Goal: Task Accomplishment & Management: Manage account settings

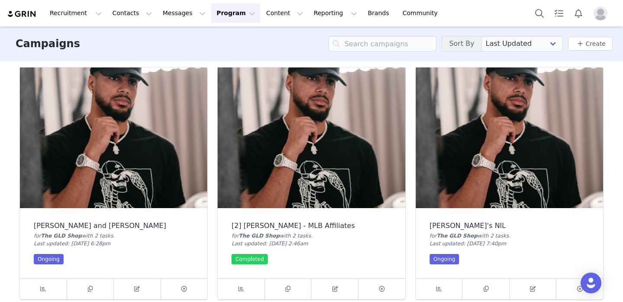
click at [230, 11] on button "Program Program" at bounding box center [235, 12] width 49 height 19
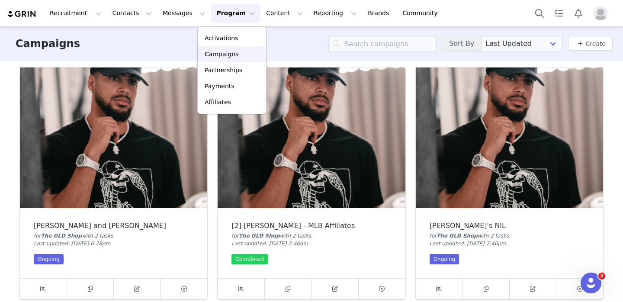
click at [240, 51] on div "Campaigns" at bounding box center [232, 54] width 58 height 9
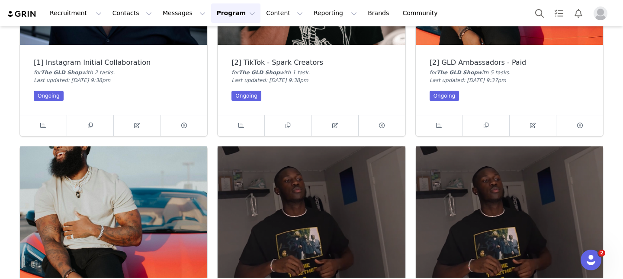
scroll to position [402, 0]
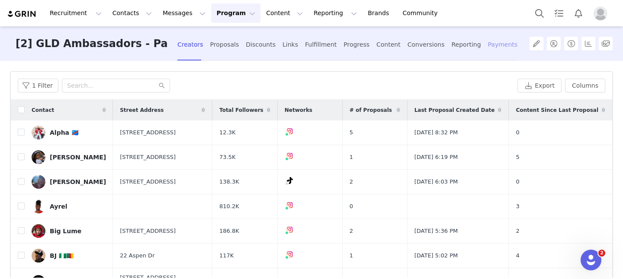
click at [488, 44] on div "Payments" at bounding box center [503, 44] width 30 height 23
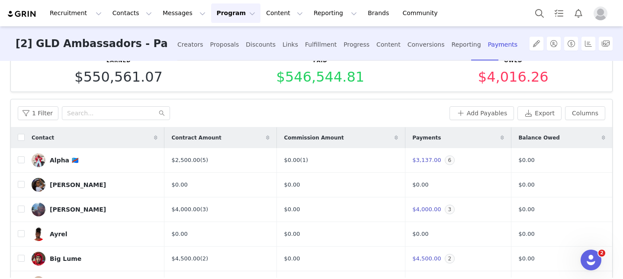
scroll to position [25, 0]
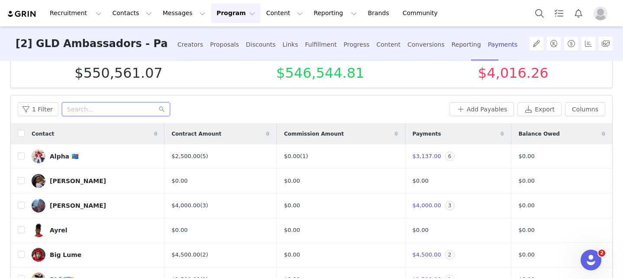
click at [99, 111] on input "text" at bounding box center [116, 109] width 108 height 14
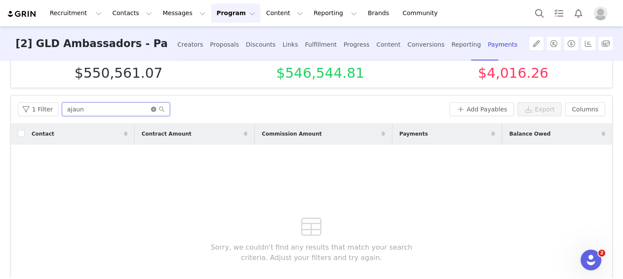
type input "ajaun"
click at [151, 109] on icon "icon: close-circle" at bounding box center [153, 109] width 5 height 5
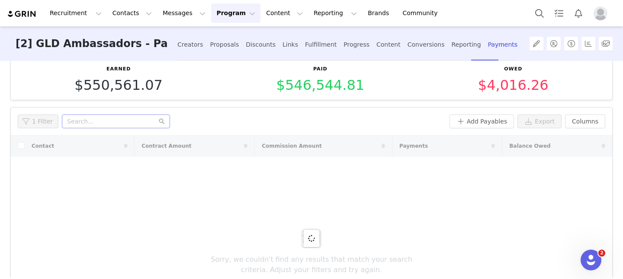
scroll to position [13, 0]
click at [211, 123] on div "1 Filter" at bounding box center [232, 122] width 428 height 14
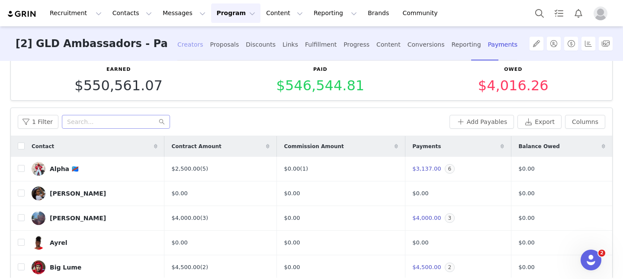
click at [177, 46] on div "Creators" at bounding box center [190, 44] width 26 height 23
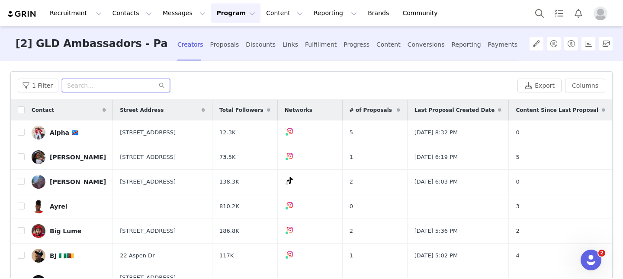
click at [76, 89] on input "text" at bounding box center [116, 86] width 108 height 14
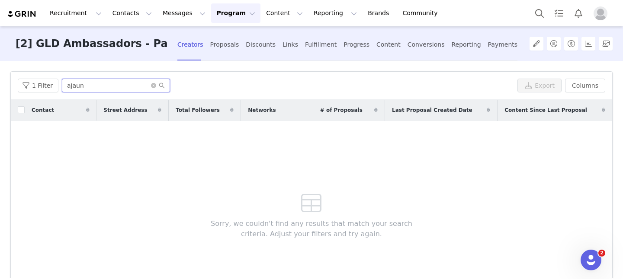
type input "ajaun"
click at [222, 19] on button "Program Program" at bounding box center [235, 12] width 49 height 19
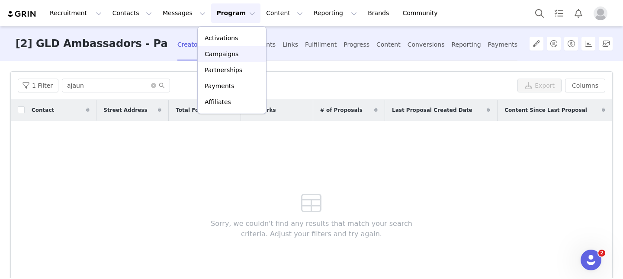
click at [227, 52] on p "Campaigns" at bounding box center [222, 54] width 34 height 9
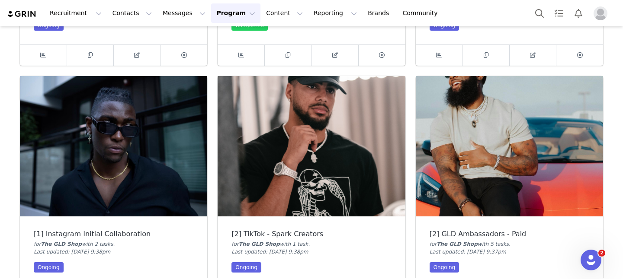
scroll to position [256, 0]
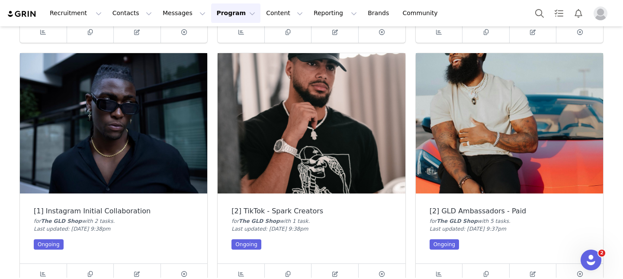
click at [296, 144] on img at bounding box center [310, 123] width 187 height 141
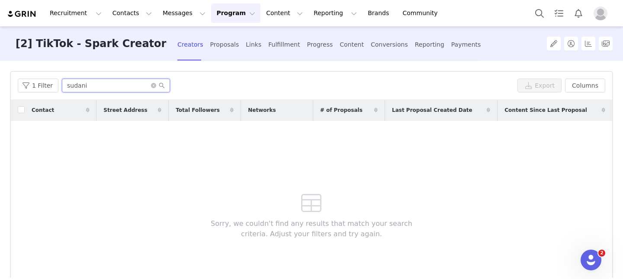
click at [80, 86] on input "sudani" at bounding box center [116, 86] width 108 height 14
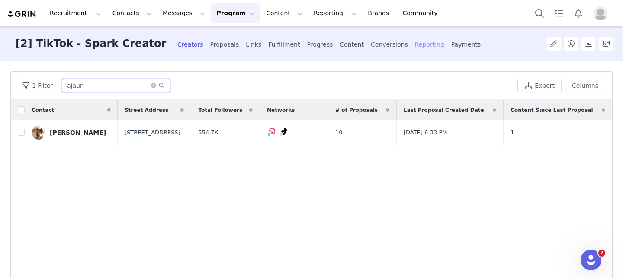
type input "ajaun"
click at [415, 45] on div "Reporting" at bounding box center [429, 44] width 29 height 23
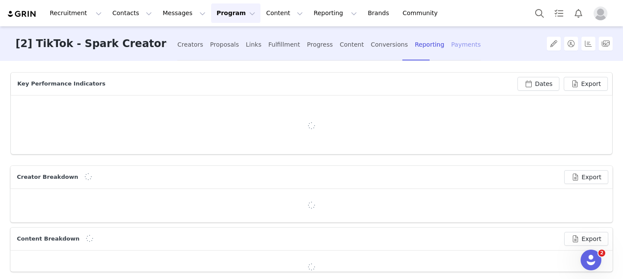
click at [451, 45] on div "Payments" at bounding box center [466, 44] width 30 height 23
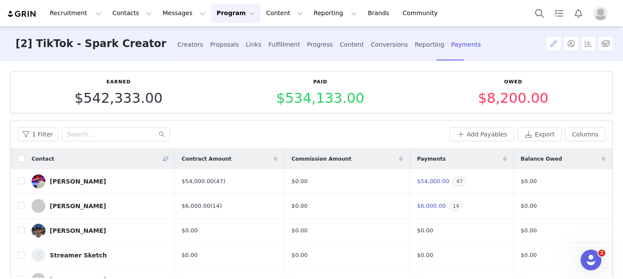
click at [549, 43] on button "button" at bounding box center [554, 44] width 14 height 14
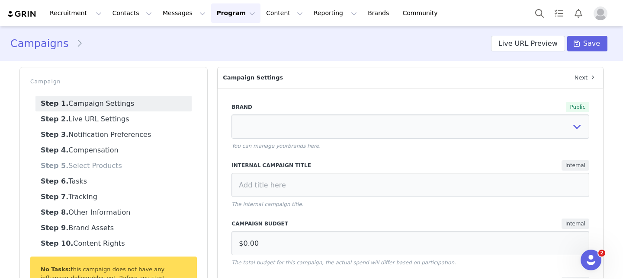
select select "3ee04e76-7efe-4b91-9df6-b74bc5b1f226"
type input "[2] TikTok - Spark Creators"
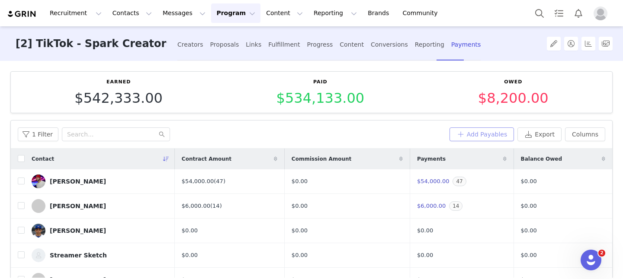
click at [488, 135] on button "Add Payables" at bounding box center [481, 135] width 65 height 14
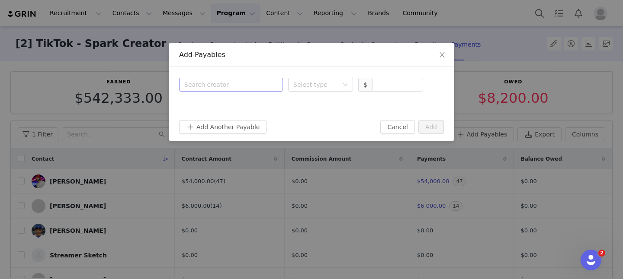
click at [240, 87] on div "Search creator" at bounding box center [229, 84] width 90 height 9
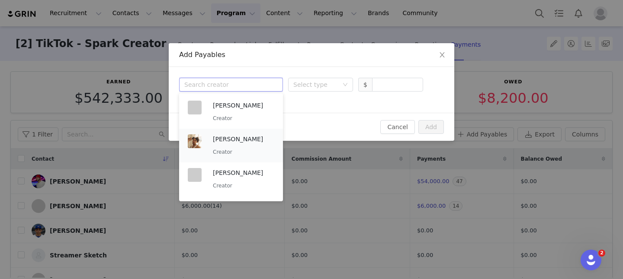
click at [243, 136] on p "Ajaun McLaughlin" at bounding box center [243, 139] width 61 height 10
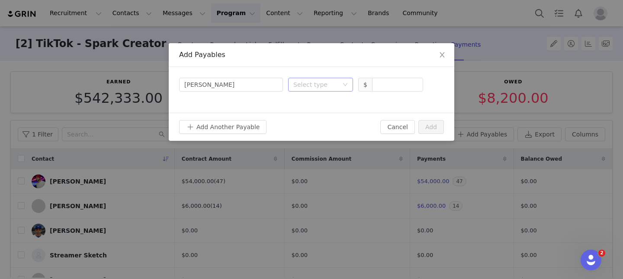
click at [310, 86] on div "Select type" at bounding box center [315, 84] width 45 height 9
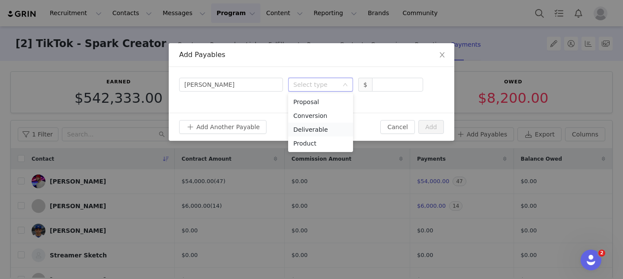
click at [318, 127] on li "Deliverable" at bounding box center [320, 130] width 65 height 14
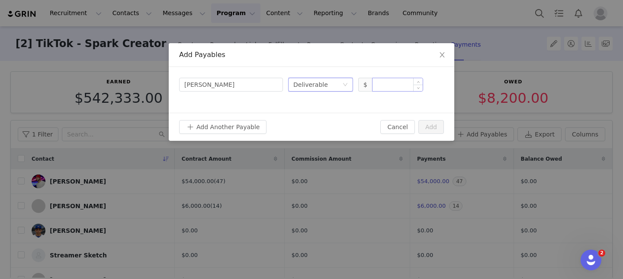
click at [398, 83] on input at bounding box center [397, 84] width 50 height 13
type input "5,000"
click at [432, 125] on button "Add" at bounding box center [431, 127] width 26 height 14
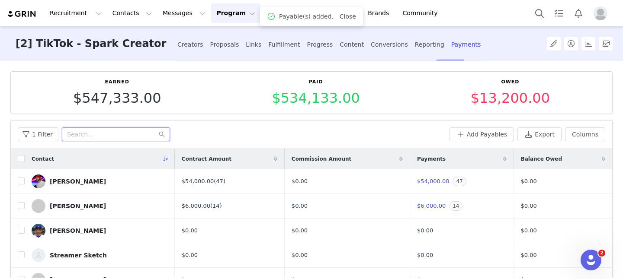
click at [103, 136] on input "text" at bounding box center [116, 135] width 108 height 14
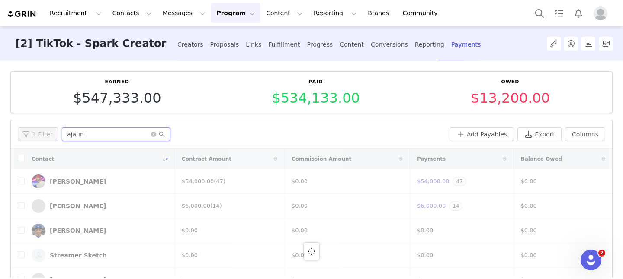
type input "ajaun"
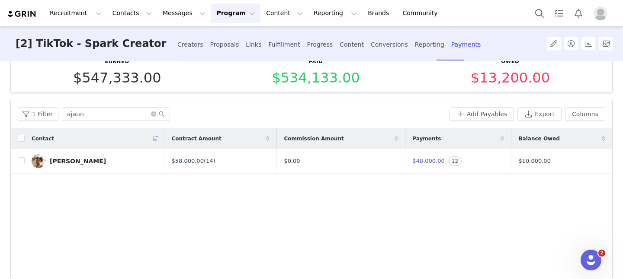
scroll to position [21, 0]
click at [22, 159] on input "checkbox" at bounding box center [21, 160] width 7 height 7
checkbox input "true"
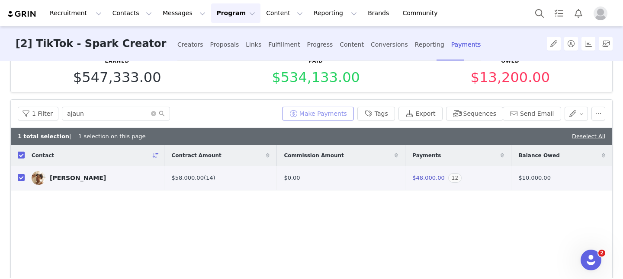
click at [331, 107] on button "Make Payments" at bounding box center [318, 114] width 72 height 14
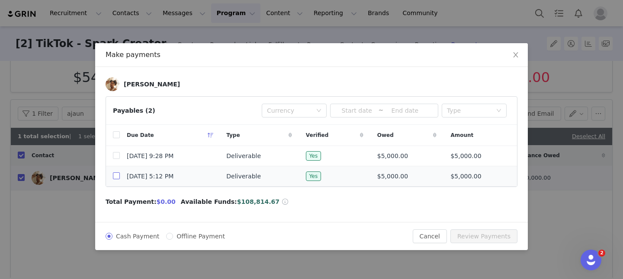
click at [118, 178] on input "checkbox" at bounding box center [116, 176] width 7 height 7
checkbox input "true"
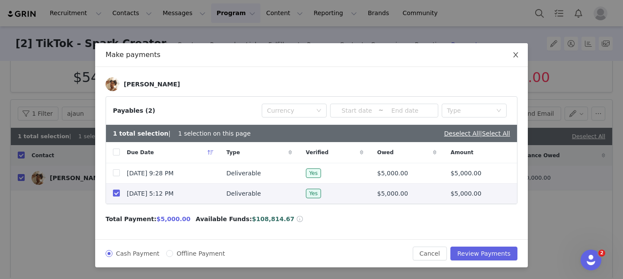
click at [515, 54] on icon "icon: close" at bounding box center [515, 54] width 5 height 5
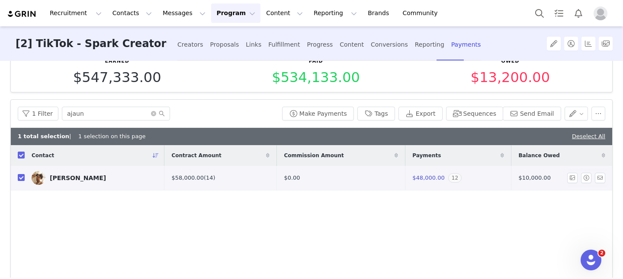
click at [448, 176] on span "12" at bounding box center [454, 178] width 13 height 10
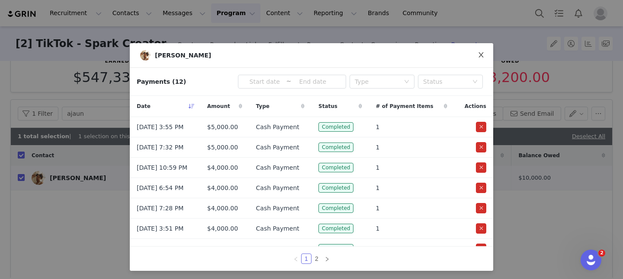
click at [481, 54] on icon "icon: close" at bounding box center [480, 54] width 5 height 5
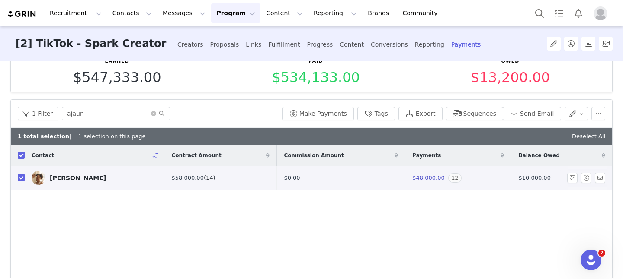
click at [208, 179] on link "(14)" at bounding box center [210, 178] width 12 height 6
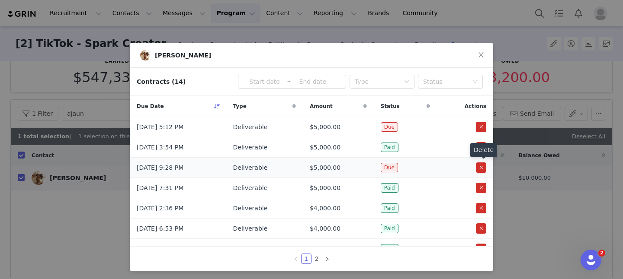
click at [481, 169] on button "button" at bounding box center [481, 168] width 10 height 10
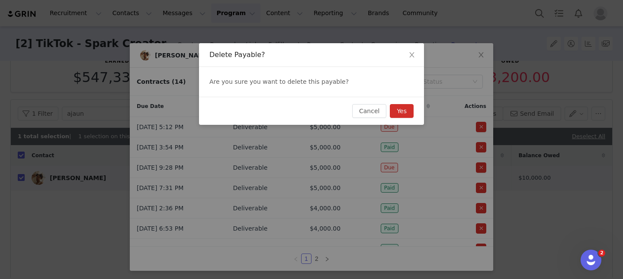
click at [408, 114] on button "Yes" at bounding box center [402, 111] width 24 height 14
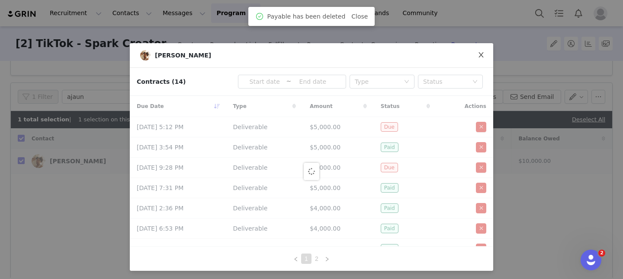
click at [482, 55] on icon "icon: close" at bounding box center [480, 54] width 7 height 7
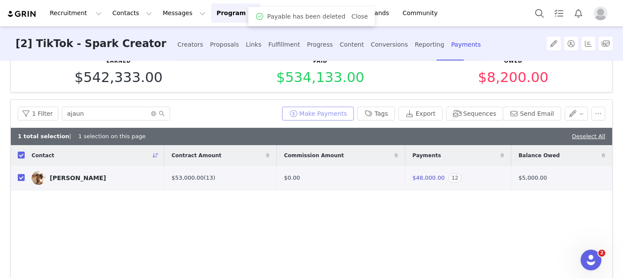
click at [331, 113] on button "Make Payments" at bounding box center [318, 114] width 72 height 14
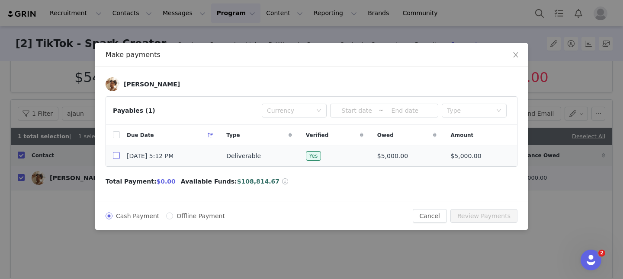
click at [115, 157] on input "checkbox" at bounding box center [116, 155] width 7 height 7
checkbox input "true"
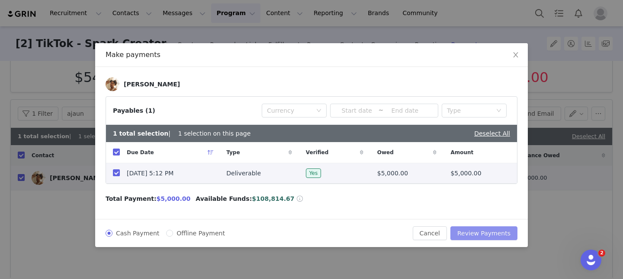
click at [472, 235] on button "Review Payments" at bounding box center [483, 234] width 67 height 14
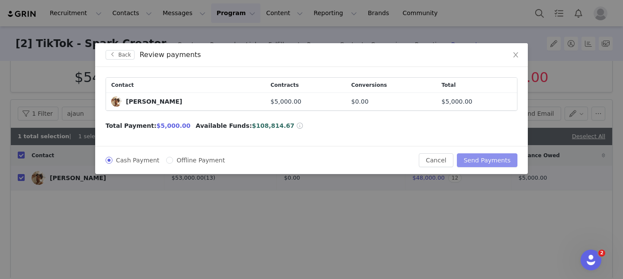
click at [479, 164] on button "Send Payments" at bounding box center [487, 160] width 61 height 14
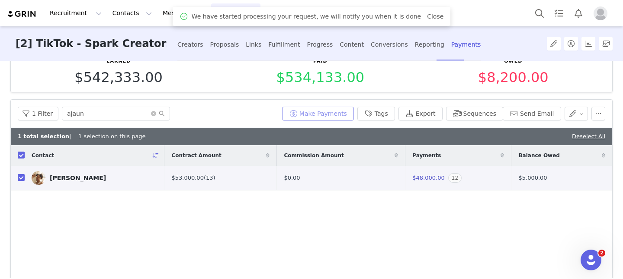
scroll to position [0, 0]
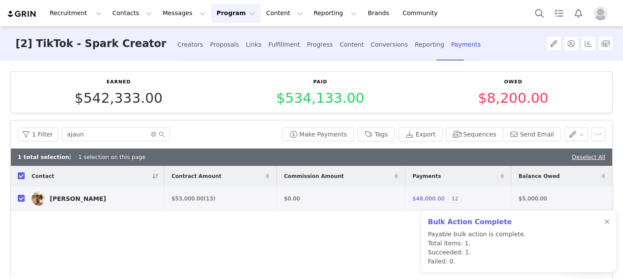
click at [213, 16] on button "Program Program" at bounding box center [235, 12] width 49 height 19
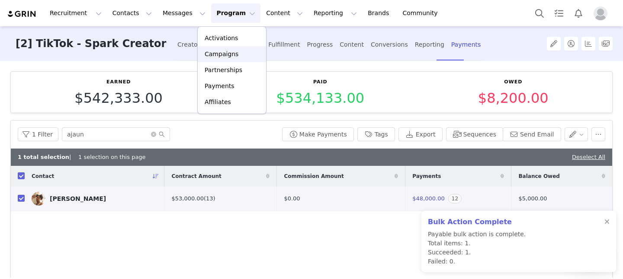
click at [236, 53] on div "Campaigns" at bounding box center [232, 54] width 58 height 9
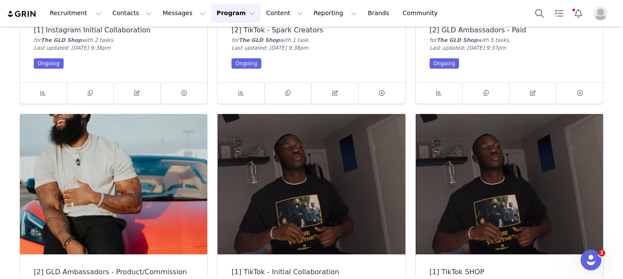
scroll to position [404, 0]
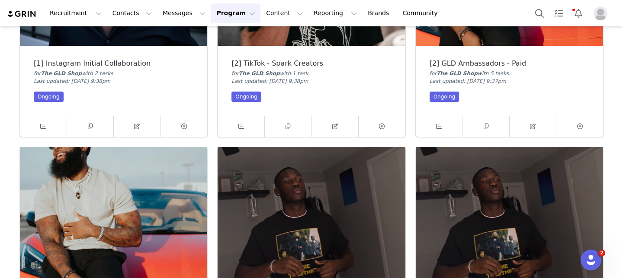
click at [495, 52] on div "[2] GLD Ambassadors - Paid for The GLD Shop with 5 task s . Last updated: Mar 2…" at bounding box center [509, 81] width 187 height 70
click at [489, 64] on div "[2] GLD Ambassadors - Paid" at bounding box center [509, 64] width 160 height 8
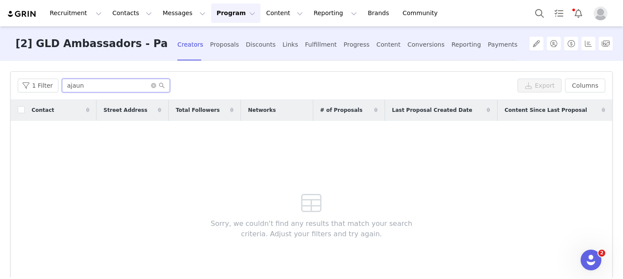
click at [107, 87] on input "ajaun" at bounding box center [116, 86] width 108 height 14
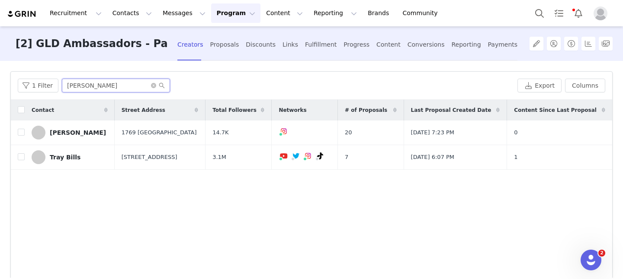
type input "chris"
click at [488, 45] on div "Payments" at bounding box center [503, 44] width 30 height 23
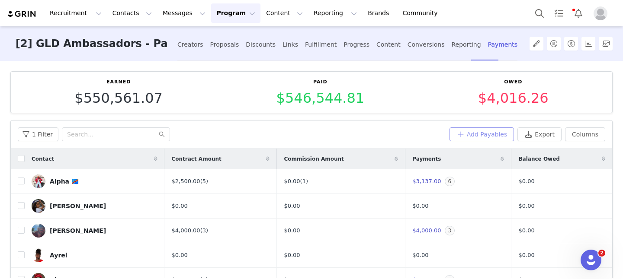
click at [469, 134] on button "Add Payables" at bounding box center [481, 135] width 65 height 14
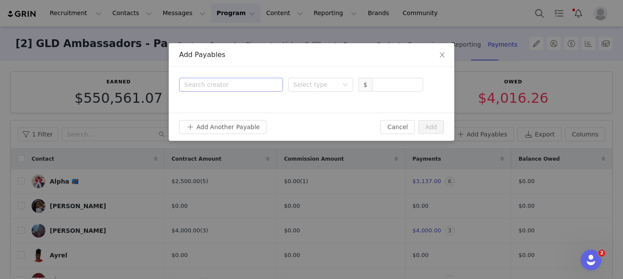
click at [259, 88] on div "Search creator" at bounding box center [229, 84] width 90 height 9
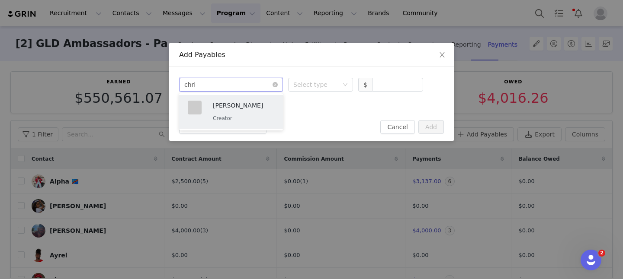
type input "chris"
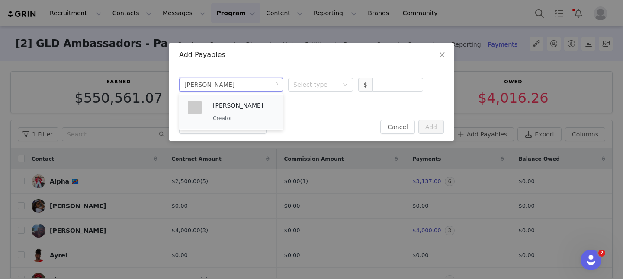
click at [255, 113] on div "Chris Dodd Creator" at bounding box center [243, 112] width 61 height 22
click at [329, 82] on div "Select type" at bounding box center [315, 84] width 45 height 9
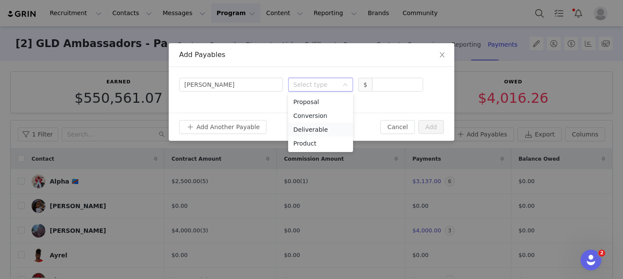
click at [321, 126] on li "Deliverable" at bounding box center [320, 130] width 65 height 14
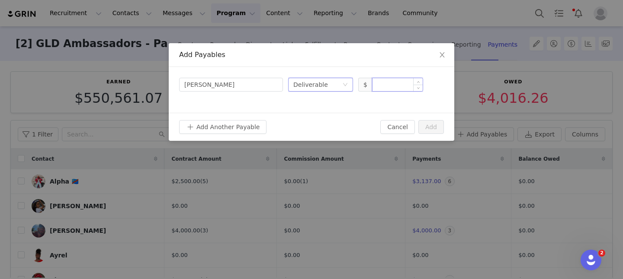
click at [387, 83] on input at bounding box center [397, 84] width 50 height 13
type input "7,000"
click at [434, 126] on button "Add" at bounding box center [431, 127] width 26 height 14
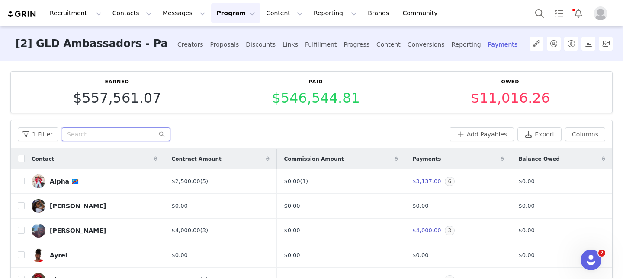
click at [88, 139] on input "text" at bounding box center [116, 135] width 108 height 14
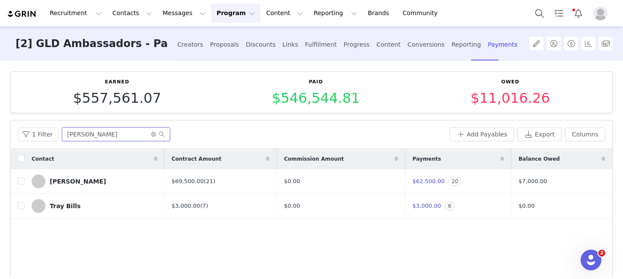
type input "chris"
click at [20, 182] on input "checkbox" at bounding box center [21, 181] width 7 height 7
checkbox input "true"
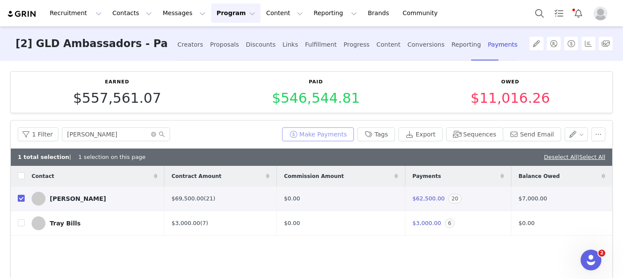
click at [309, 134] on button "Make Payments" at bounding box center [318, 135] width 72 height 14
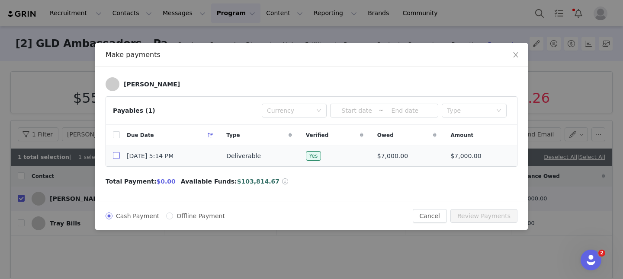
click at [116, 154] on input "checkbox" at bounding box center [116, 155] width 7 height 7
checkbox input "true"
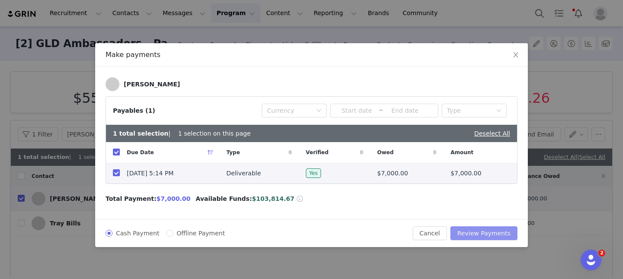
click at [475, 231] on button "Review Payments" at bounding box center [483, 234] width 67 height 14
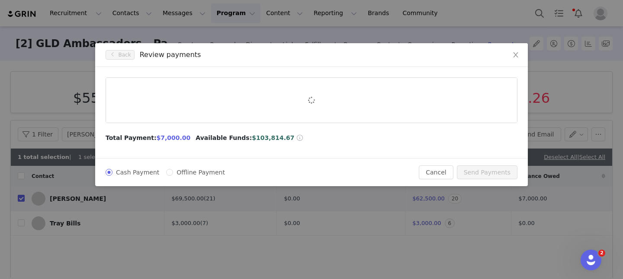
drag, startPoint x: 475, startPoint y: 231, endPoint x: 475, endPoint y: 217, distance: 14.3
click at [475, 229] on div "Back Review payments Total Payment: $7,000.00 Available Funds: $103,814.67 Cash…" at bounding box center [311, 139] width 623 height 279
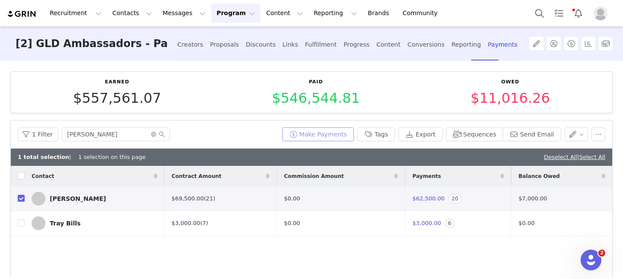
click at [343, 138] on button "Make Payments" at bounding box center [318, 135] width 72 height 14
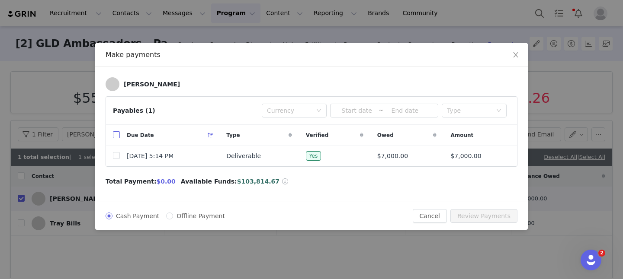
click at [115, 131] on label at bounding box center [116, 135] width 7 height 9
click at [115, 131] on input "checkbox" at bounding box center [116, 134] width 7 height 7
checkbox input "true"
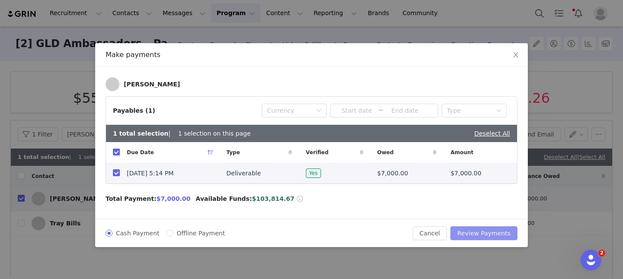
click at [475, 232] on button "Review Payments" at bounding box center [483, 234] width 67 height 14
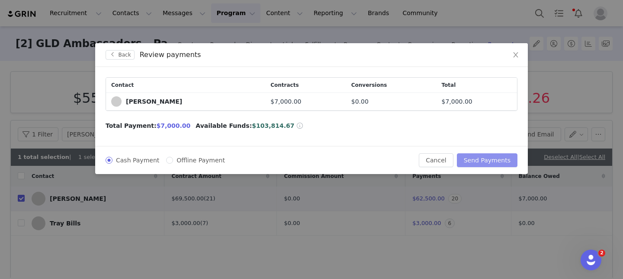
click at [483, 158] on button "Send Payments" at bounding box center [487, 160] width 61 height 14
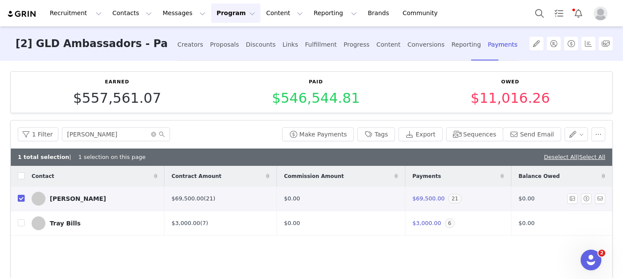
click at [204, 198] on link "(21)" at bounding box center [210, 198] width 12 height 6
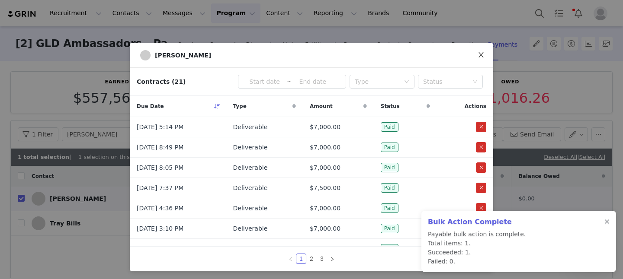
click at [482, 53] on icon "icon: close" at bounding box center [480, 54] width 7 height 7
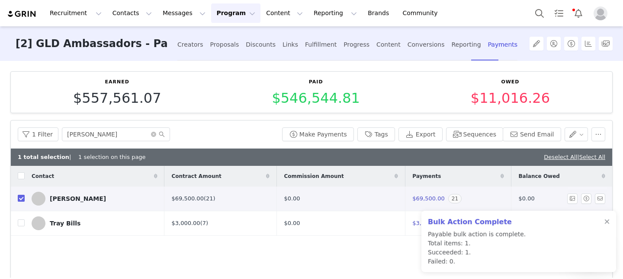
click at [20, 197] on input "checkbox" at bounding box center [21, 198] width 7 height 7
checkbox input "false"
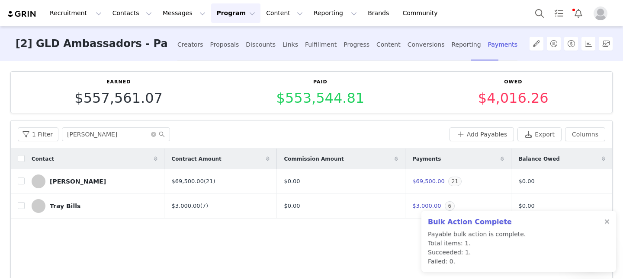
click at [233, 20] on button "Program Program" at bounding box center [235, 12] width 49 height 19
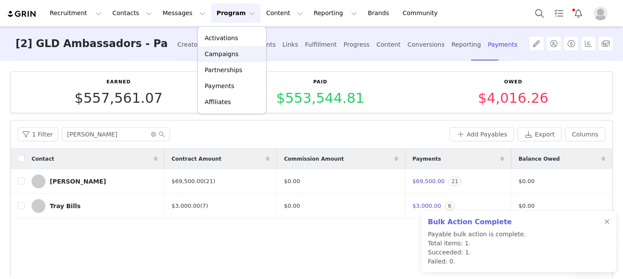
click at [233, 54] on p "Campaigns" at bounding box center [222, 54] width 34 height 9
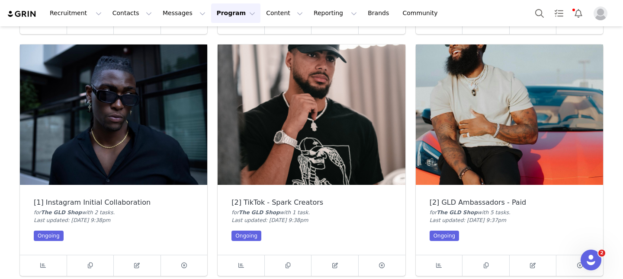
scroll to position [266, 0]
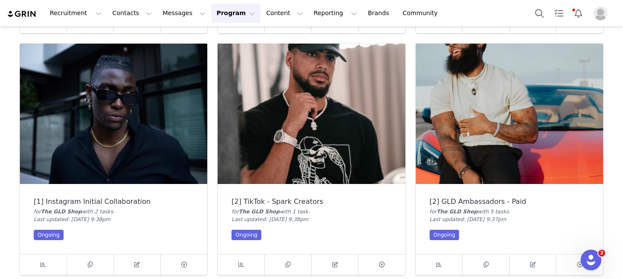
click at [499, 186] on div "[2] GLD Ambassadors - Paid for The GLD Shop with 5 task s . Last updated: Mar 2…" at bounding box center [509, 219] width 187 height 70
click at [499, 161] on img at bounding box center [509, 114] width 187 height 141
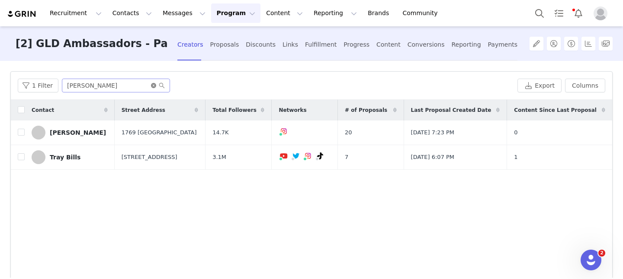
click at [151, 86] on icon "icon: close-circle" at bounding box center [153, 85] width 5 height 5
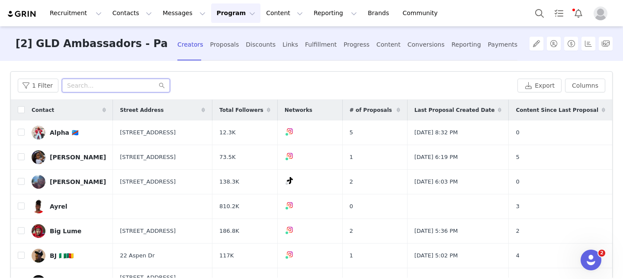
click at [86, 86] on input "text" at bounding box center [116, 86] width 108 height 14
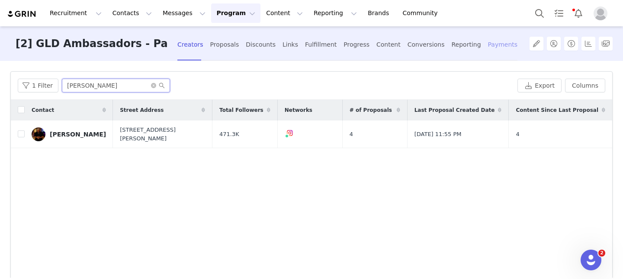
type input "jamison"
click at [488, 42] on div "Payments" at bounding box center [503, 44] width 30 height 23
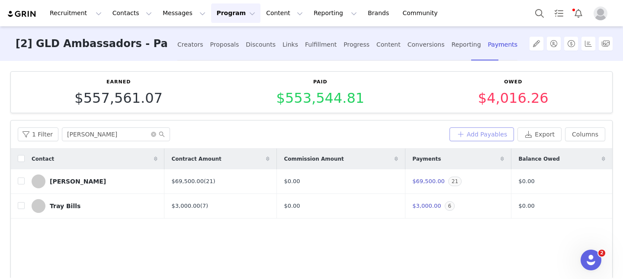
click at [480, 134] on button "Add Payables" at bounding box center [481, 135] width 65 height 14
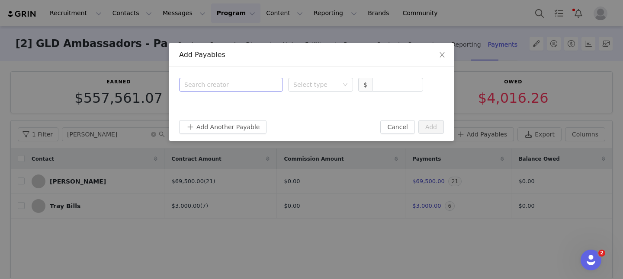
click at [221, 85] on div "Search creator" at bounding box center [229, 84] width 90 height 9
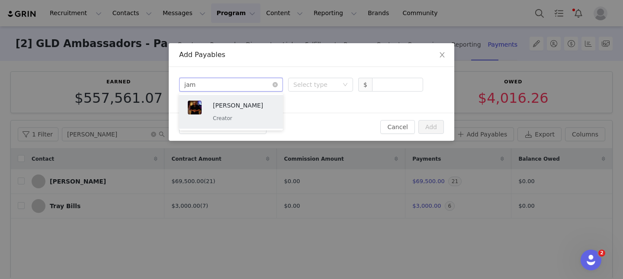
type input "jami"
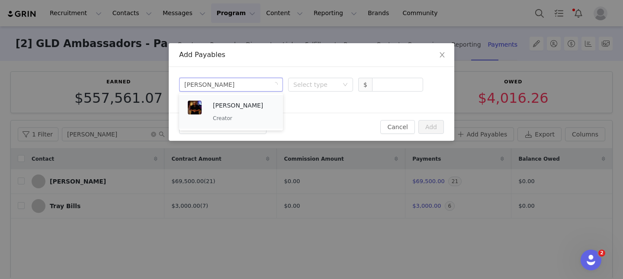
click at [247, 107] on p "Jamison Davison" at bounding box center [243, 106] width 61 height 10
click at [305, 88] on div "Select type" at bounding box center [315, 84] width 45 height 9
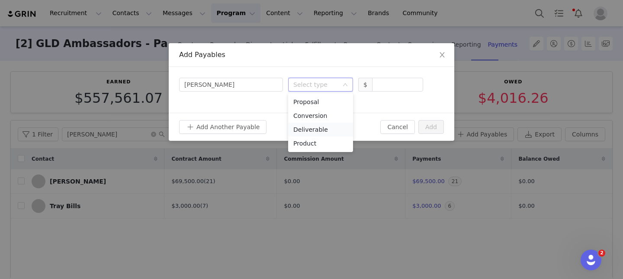
click at [316, 126] on li "Deliverable" at bounding box center [320, 130] width 65 height 14
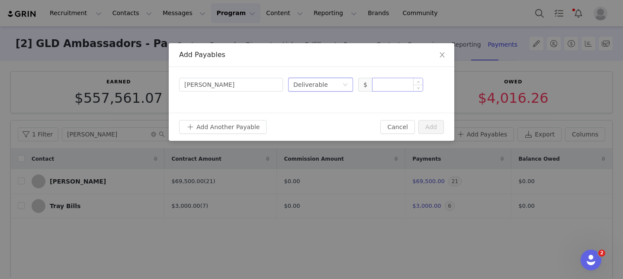
click at [389, 90] on input at bounding box center [397, 84] width 50 height 13
type input "3,000"
click at [430, 127] on button "Add" at bounding box center [431, 127] width 26 height 14
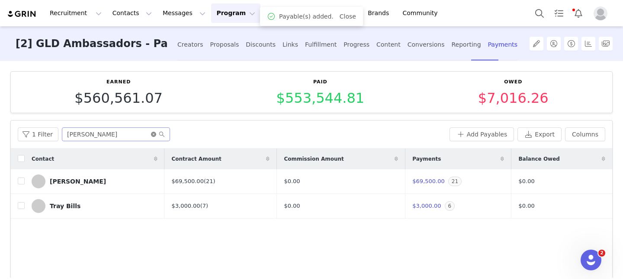
click at [152, 134] on icon "icon: close-circle" at bounding box center [153, 134] width 5 height 5
click at [139, 134] on input "text" at bounding box center [116, 135] width 108 height 14
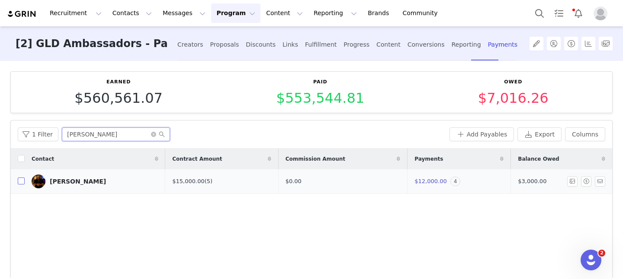
type input "jamison"
click at [18, 182] on input "checkbox" at bounding box center [21, 181] width 7 height 7
checkbox input "true"
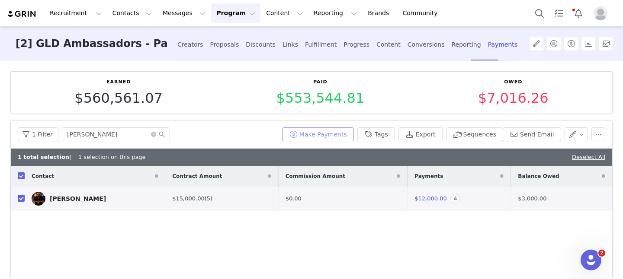
click at [339, 133] on button "Make Payments" at bounding box center [318, 135] width 72 height 14
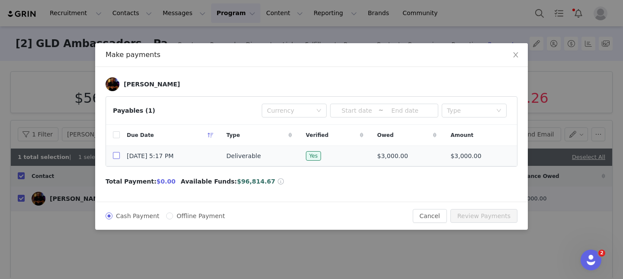
click at [113, 159] on input "checkbox" at bounding box center [116, 155] width 7 height 7
checkbox input "true"
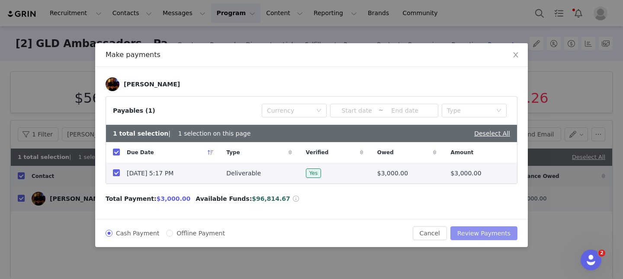
click at [475, 236] on button "Review Payments" at bounding box center [483, 234] width 67 height 14
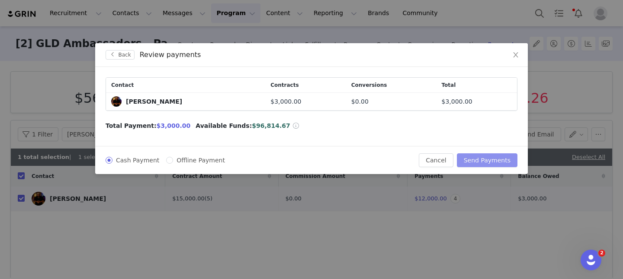
click at [480, 163] on button "Send Payments" at bounding box center [487, 160] width 61 height 14
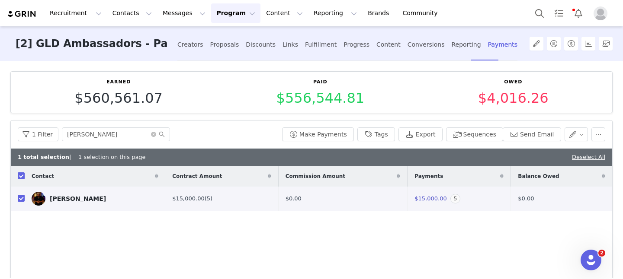
click at [17, 175] on th at bounding box center [18, 176] width 14 height 21
click at [22, 176] on input "checkbox" at bounding box center [21, 176] width 7 height 7
checkbox input "false"
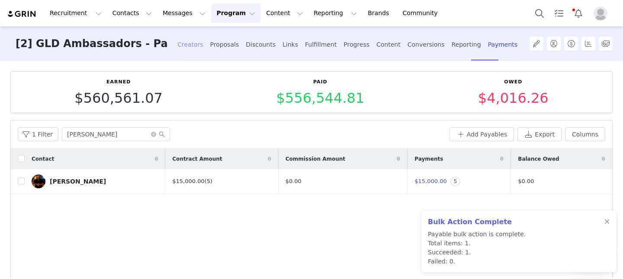
click at [177, 48] on div "Creators" at bounding box center [190, 44] width 26 height 23
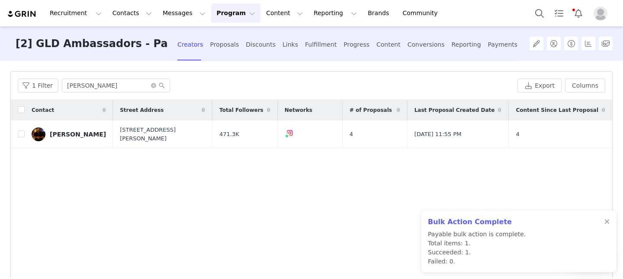
click at [211, 14] on button "Program Program" at bounding box center [235, 12] width 49 height 19
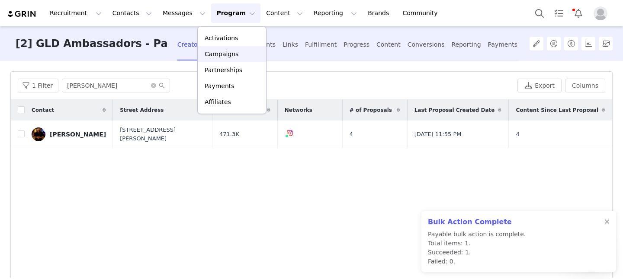
click at [223, 56] on p "Campaigns" at bounding box center [222, 54] width 34 height 9
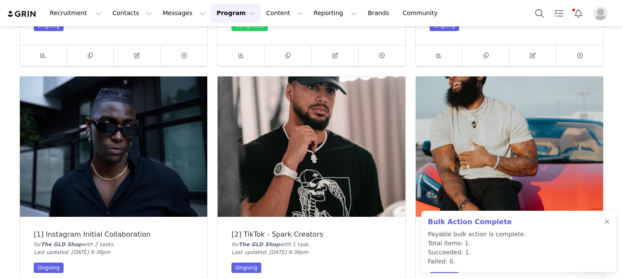
scroll to position [237, 0]
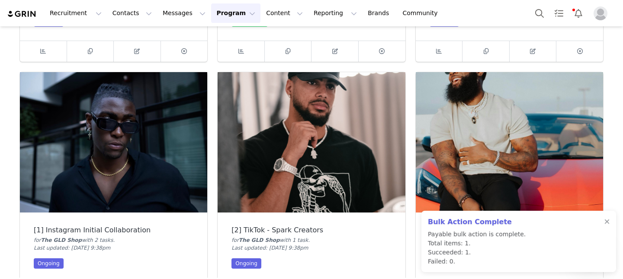
click at [325, 192] on img at bounding box center [310, 142] width 187 height 141
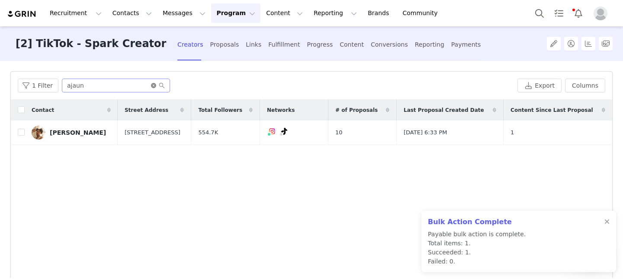
click at [151, 88] on icon "icon: close-circle" at bounding box center [153, 85] width 5 height 5
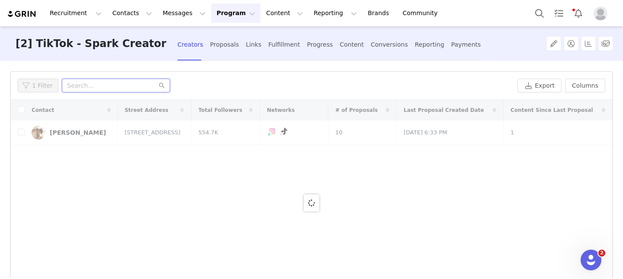
click at [140, 87] on input "text" at bounding box center [116, 86] width 108 height 14
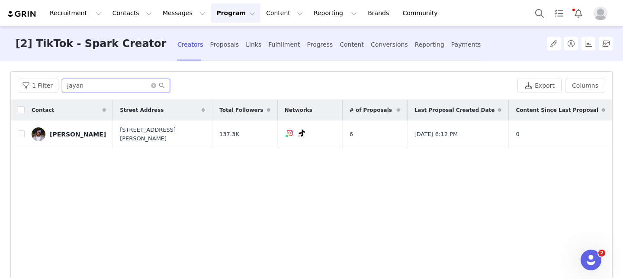
type input "jayan"
click at [441, 39] on div "[2] TikTok - Spark Creators Creators Proposals Links Fulfillment Progress Conte…" at bounding box center [266, 43] width 512 height 35
click at [451, 42] on div "Payments" at bounding box center [466, 44] width 30 height 23
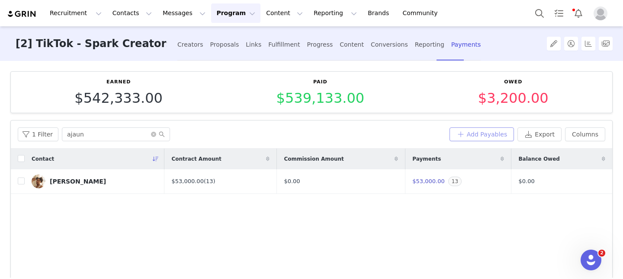
click at [497, 133] on button "Add Payables" at bounding box center [481, 135] width 65 height 14
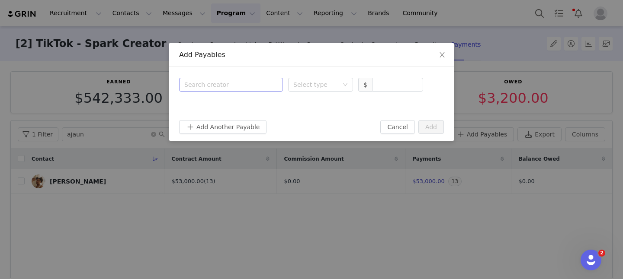
click at [263, 79] on div "Search creator" at bounding box center [230, 84] width 93 height 13
type input "jayan"
click at [249, 106] on p "Jayan Reid" at bounding box center [243, 106] width 61 height 10
click at [306, 89] on div "Select type" at bounding box center [317, 84] width 49 height 13
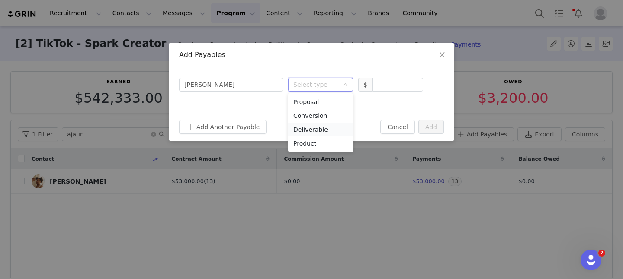
click at [313, 131] on li "Deliverable" at bounding box center [320, 130] width 65 height 14
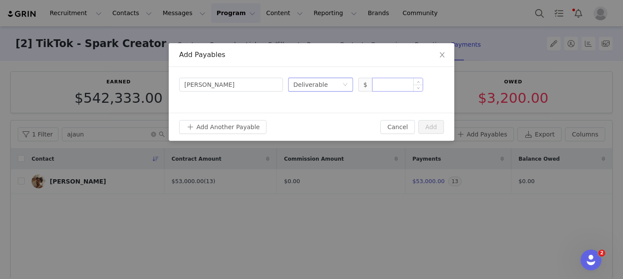
click at [384, 81] on input at bounding box center [397, 84] width 50 height 13
type input "1,500"
click at [437, 128] on button "Add" at bounding box center [431, 127] width 26 height 14
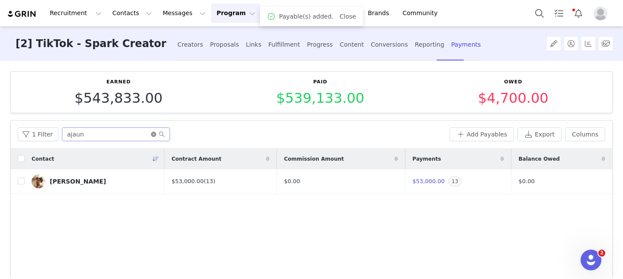
click at [151, 134] on icon "icon: close-circle" at bounding box center [153, 134] width 5 height 5
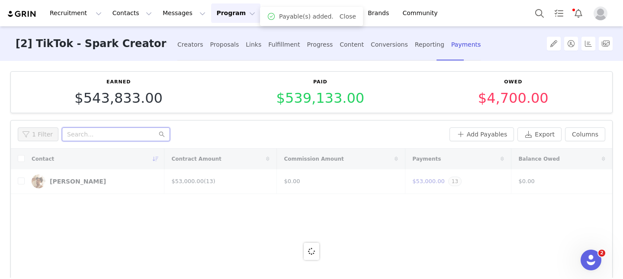
click at [140, 134] on input "text" at bounding box center [116, 135] width 108 height 14
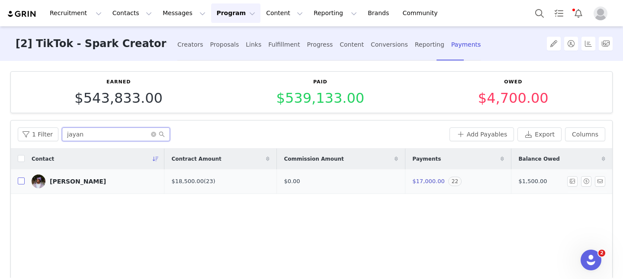
type input "jayan"
click at [21, 181] on input "checkbox" at bounding box center [21, 181] width 7 height 7
checkbox input "true"
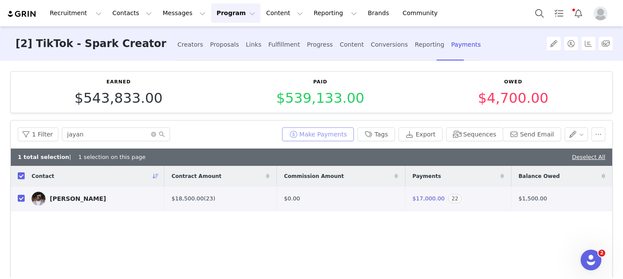
click at [330, 134] on button "Make Payments" at bounding box center [318, 135] width 72 height 14
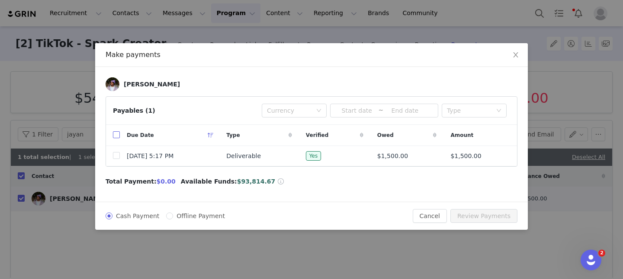
click at [118, 137] on input "checkbox" at bounding box center [116, 134] width 7 height 7
checkbox input "true"
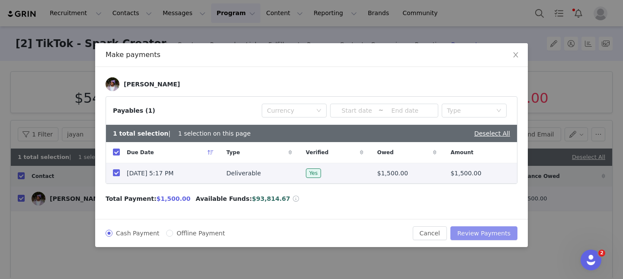
click at [479, 234] on button "Review Payments" at bounding box center [483, 234] width 67 height 14
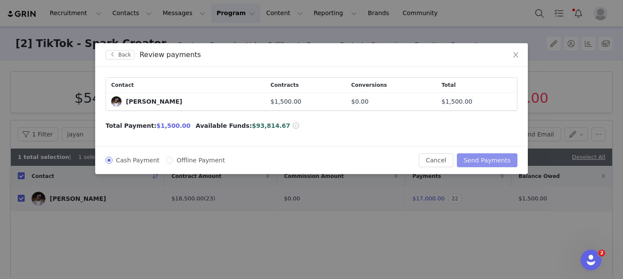
click at [484, 165] on button "Send Payments" at bounding box center [487, 160] width 61 height 14
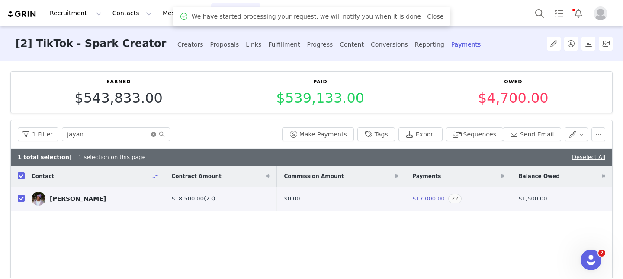
click at [151, 135] on icon "icon: close-circle" at bounding box center [153, 134] width 5 height 5
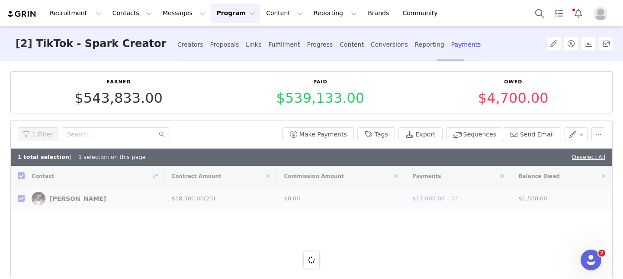
checkbox input "false"
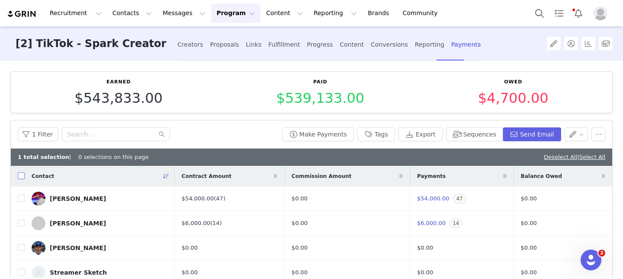
click at [21, 177] on input "checkbox" at bounding box center [21, 176] width 7 height 7
checkbox input "true"
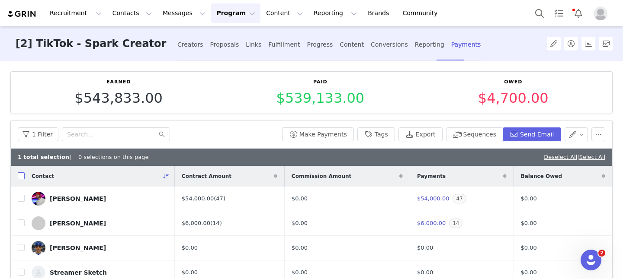
checkbox input "true"
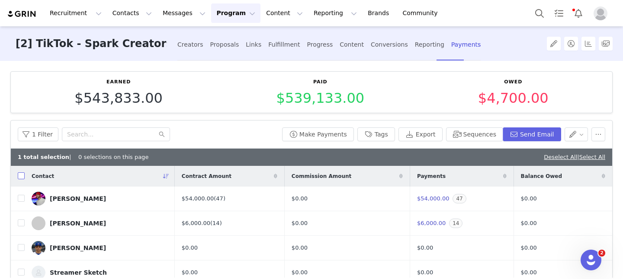
checkbox input "true"
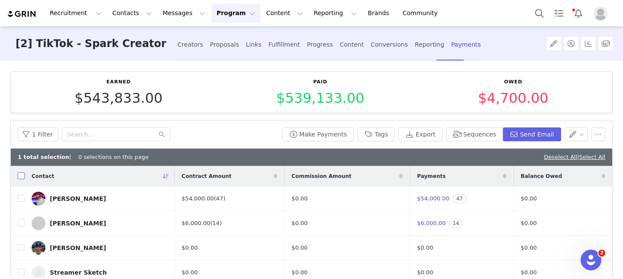
checkbox input "true"
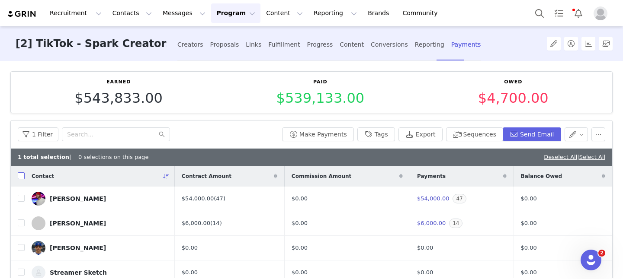
checkbox input "true"
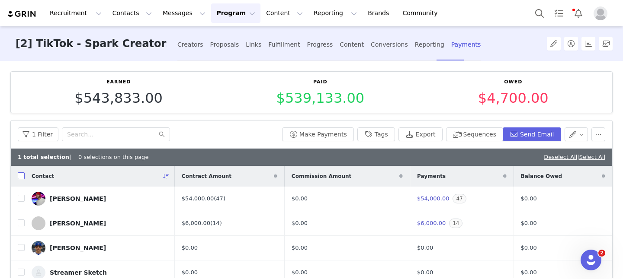
checkbox input "true"
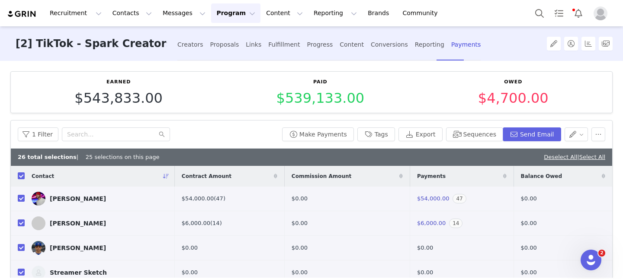
click at [21, 177] on input "checkbox" at bounding box center [21, 176] width 7 height 7
checkbox input "false"
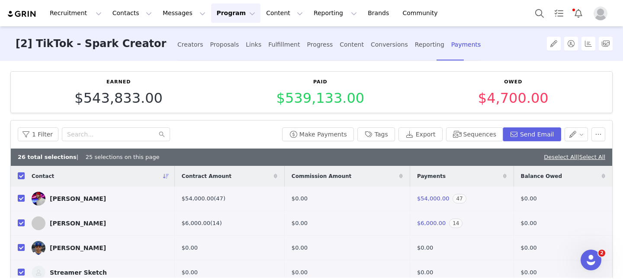
checkbox input "false"
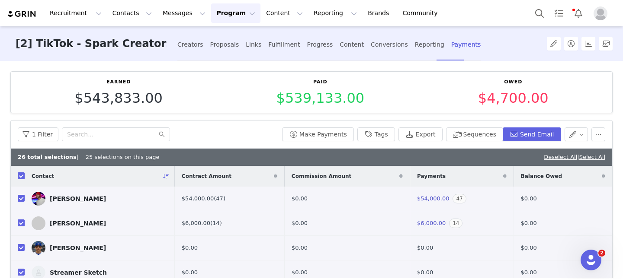
checkbox input "false"
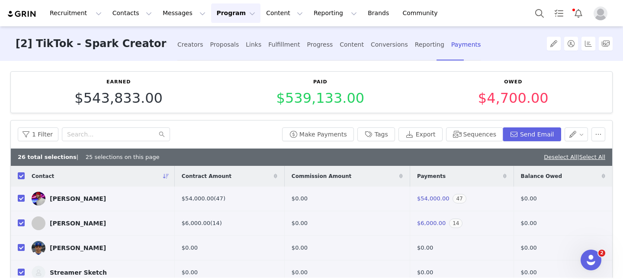
checkbox input "false"
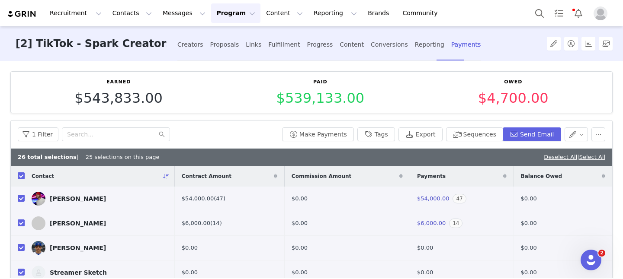
checkbox input "false"
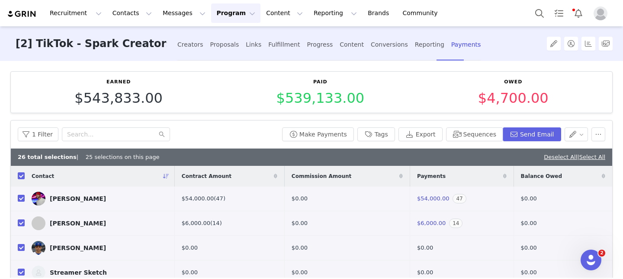
checkbox input "false"
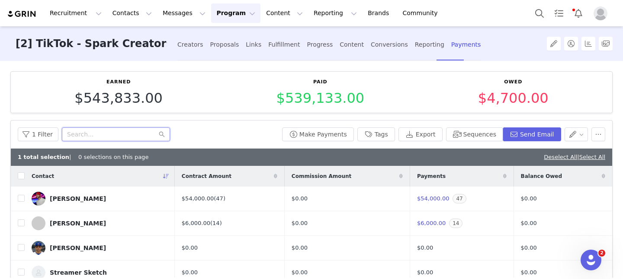
click at [80, 131] on input "text" at bounding box center [116, 135] width 108 height 14
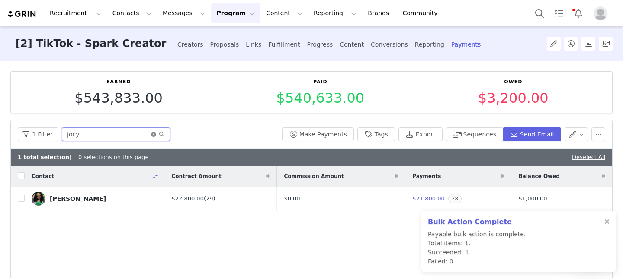
type input "jocy"
click at [151, 136] on icon "icon: close-circle" at bounding box center [153, 134] width 5 height 5
click at [192, 133] on div "1 Filter" at bounding box center [148, 135] width 261 height 14
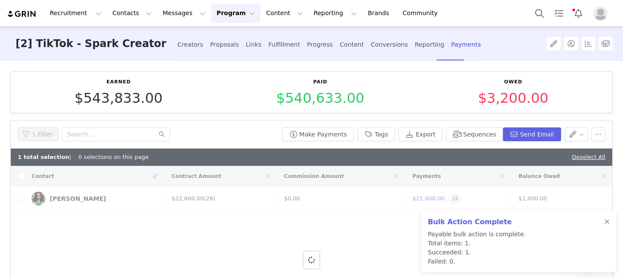
click at [192, 133] on div "1 Filter" at bounding box center [148, 135] width 261 height 14
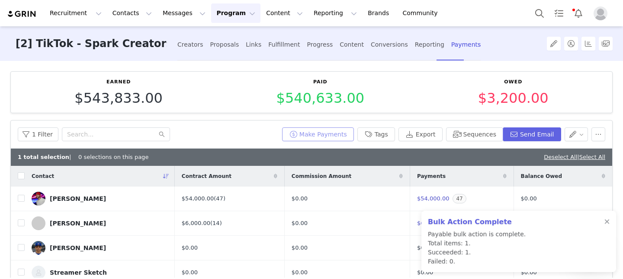
click at [320, 133] on button "Make Payments" at bounding box center [318, 135] width 72 height 14
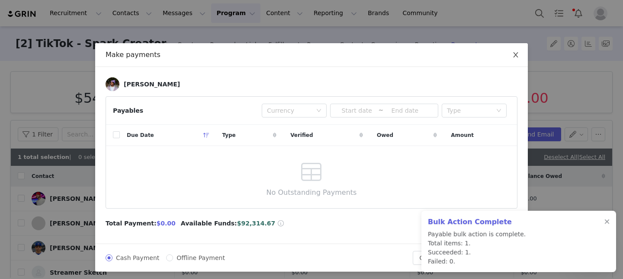
click at [512, 53] on icon "icon: close" at bounding box center [515, 54] width 7 height 7
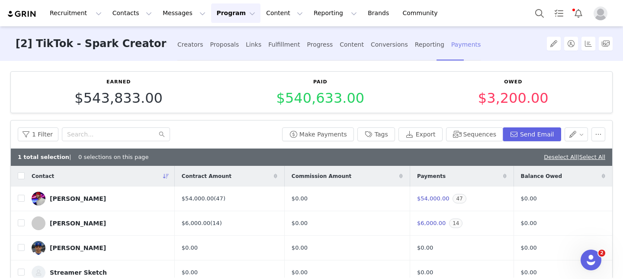
click at [451, 42] on div "Payments" at bounding box center [466, 44] width 30 height 23
click at [555, 156] on link "Deselect All" at bounding box center [560, 157] width 33 height 6
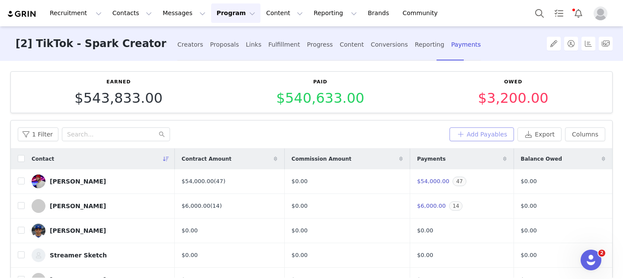
click at [496, 133] on button "Add Payables" at bounding box center [481, 135] width 65 height 14
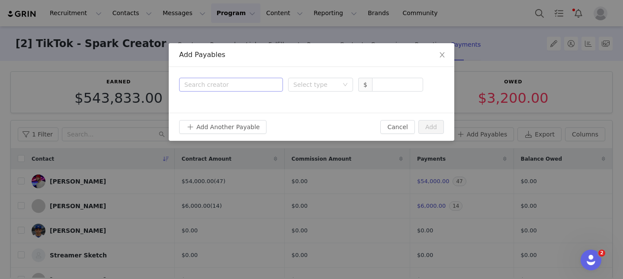
click at [251, 85] on div "Search creator" at bounding box center [229, 84] width 90 height 9
type input "joc"
click at [217, 105] on p "Jocelyn Wells" at bounding box center [243, 106] width 61 height 10
click at [315, 89] on div "Select type" at bounding box center [317, 84] width 49 height 13
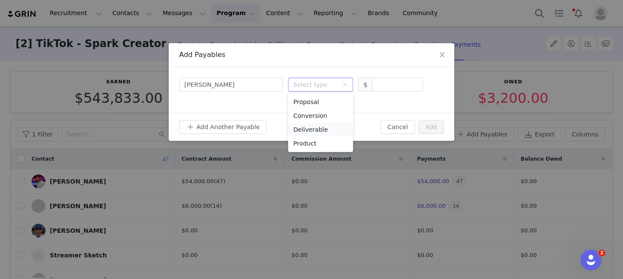
click at [322, 128] on li "Deliverable" at bounding box center [320, 130] width 65 height 14
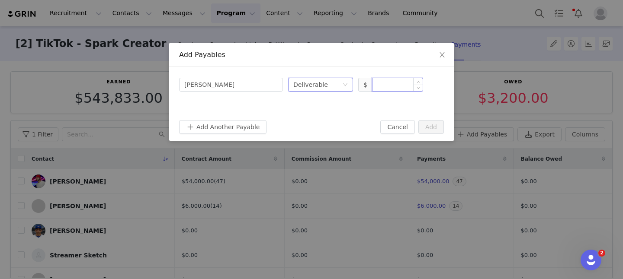
click at [388, 89] on input at bounding box center [397, 84] width 50 height 13
type input "1,500"
click at [435, 124] on button "Add" at bounding box center [431, 127] width 26 height 14
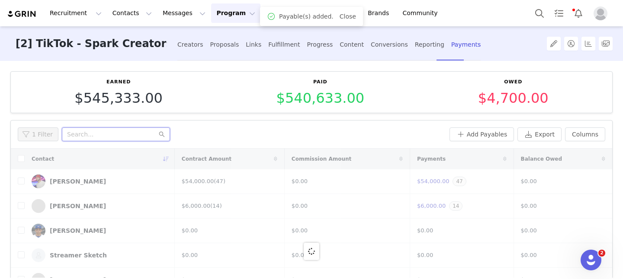
click at [125, 133] on input "text" at bounding box center [116, 135] width 108 height 14
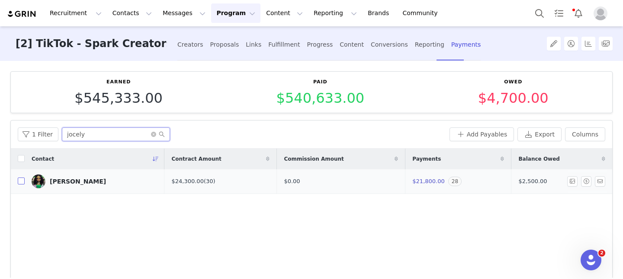
type input "jocely"
click at [22, 179] on input "checkbox" at bounding box center [21, 181] width 7 height 7
checkbox input "true"
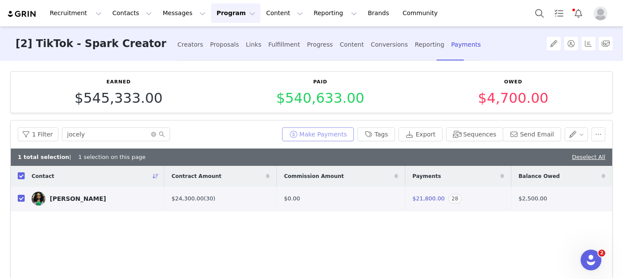
click at [315, 135] on button "Make Payments" at bounding box center [318, 135] width 72 height 14
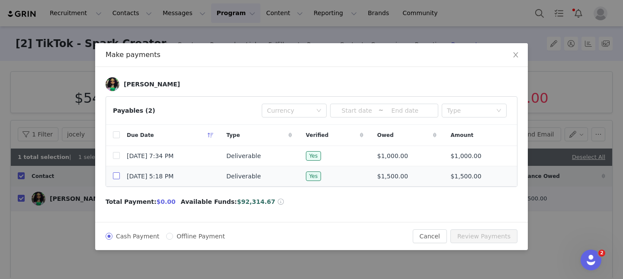
click at [117, 178] on input "checkbox" at bounding box center [116, 176] width 7 height 7
checkbox input "true"
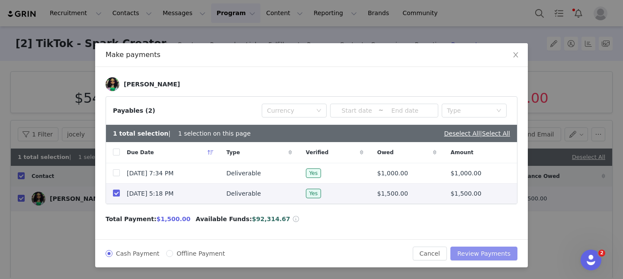
click at [498, 256] on button "Review Payments" at bounding box center [483, 254] width 67 height 14
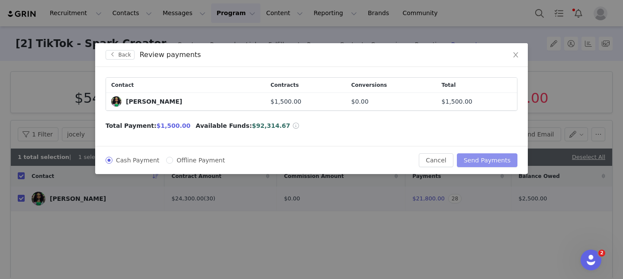
click at [483, 164] on button "Send Payments" at bounding box center [487, 160] width 61 height 14
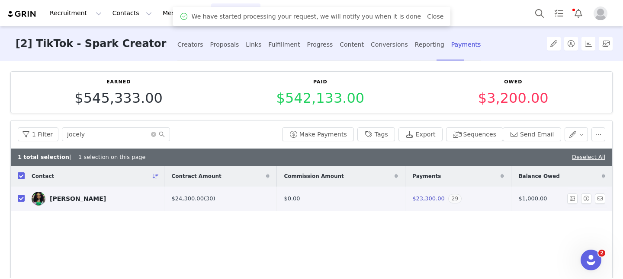
click at [448, 199] on span "29" at bounding box center [454, 199] width 13 height 10
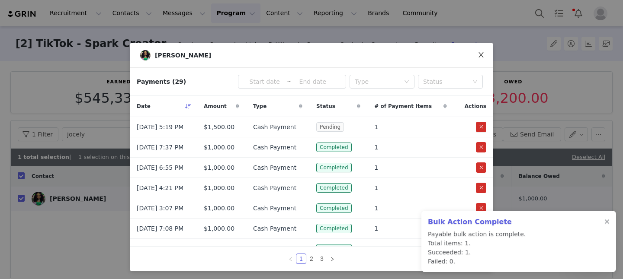
click at [483, 53] on icon "icon: close" at bounding box center [480, 54] width 7 height 7
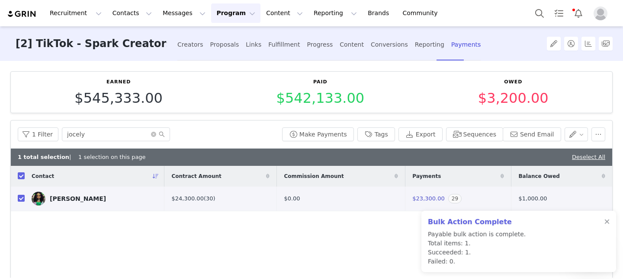
click at [192, 198] on div "Contact Contract Amount Commission Amount Payments Balance Owed Jocelyn Wells $…" at bounding box center [311, 260] width 601 height 189
click at [204, 198] on link "(30)" at bounding box center [210, 198] width 12 height 6
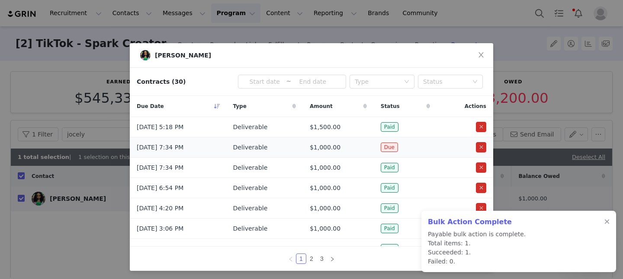
click at [482, 148] on button "button" at bounding box center [481, 147] width 10 height 10
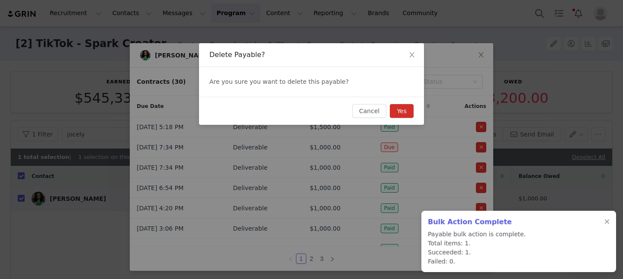
click at [399, 114] on button "Yes" at bounding box center [402, 111] width 24 height 14
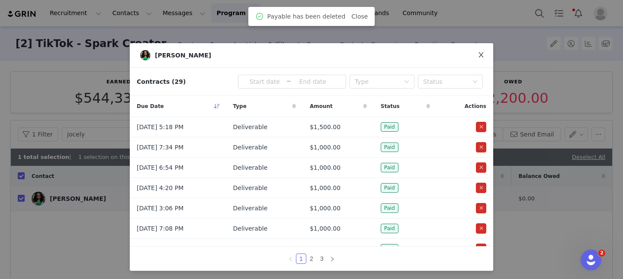
click at [481, 49] on span "Close" at bounding box center [481, 55] width 24 height 24
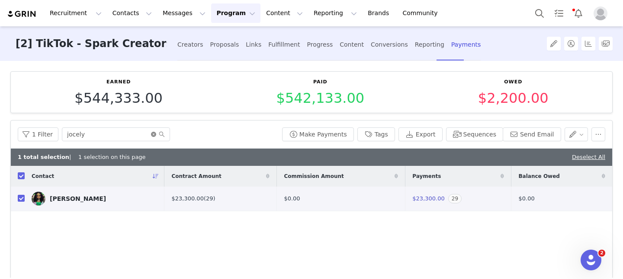
click at [151, 135] on icon "icon: close-circle" at bounding box center [153, 134] width 5 height 5
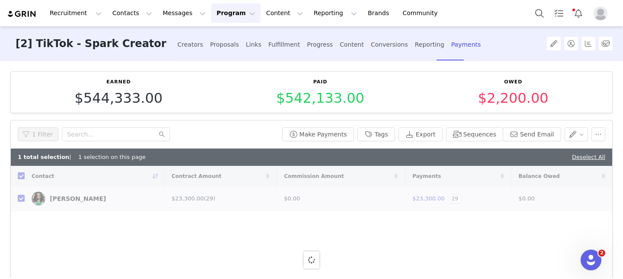
click at [185, 134] on div "1 Filter" at bounding box center [148, 135] width 261 height 14
checkbox input "false"
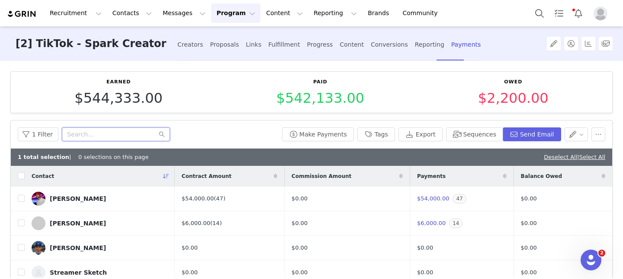
click at [115, 136] on input "text" at bounding box center [116, 135] width 108 height 14
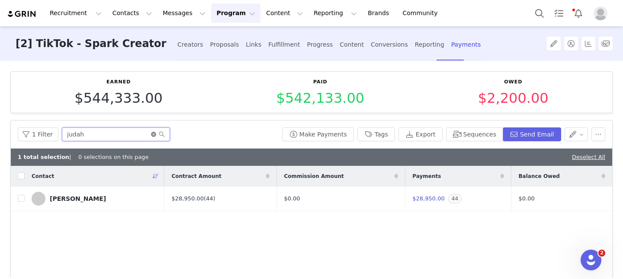
type input "judah"
click at [151, 134] on icon "icon: close-circle" at bounding box center [153, 134] width 5 height 5
click at [181, 135] on div "1 Filter" at bounding box center [148, 135] width 261 height 14
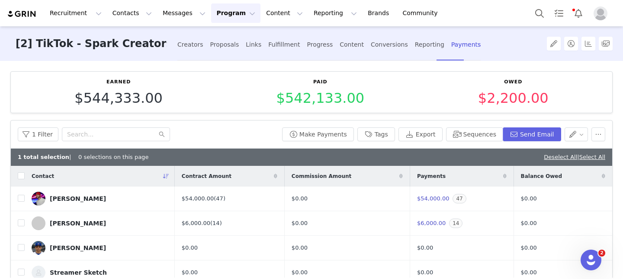
click at [210, 128] on div "1 Filter" at bounding box center [148, 135] width 261 height 14
click at [549, 157] on link "Deselect All" at bounding box center [560, 157] width 33 height 6
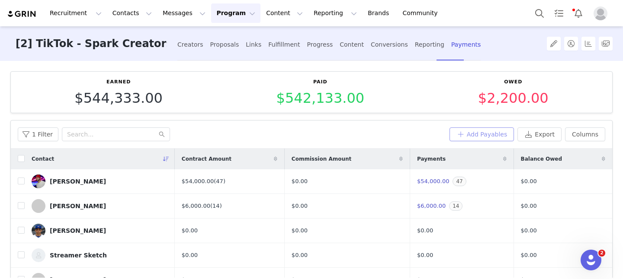
click at [485, 130] on button "Add Payables" at bounding box center [481, 135] width 65 height 14
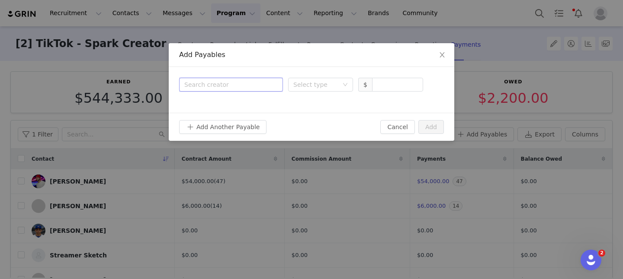
click at [246, 80] on div "Search creator" at bounding box center [230, 84] width 93 height 13
type input "judah"
click at [253, 108] on p "Judah Shaw" at bounding box center [243, 106] width 61 height 10
click at [314, 82] on div "Select type" at bounding box center [315, 84] width 45 height 9
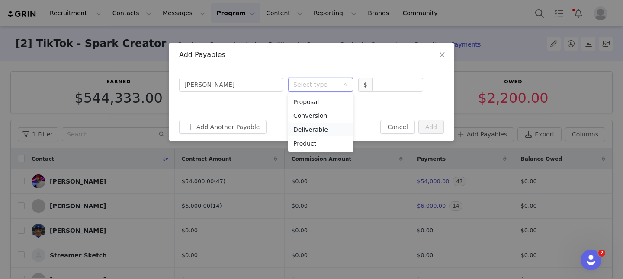
click at [316, 127] on li "Deliverable" at bounding box center [320, 130] width 65 height 14
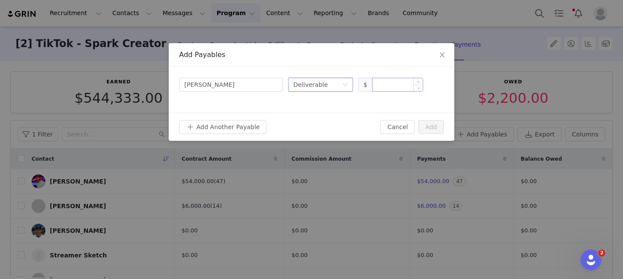
click at [389, 82] on input at bounding box center [397, 84] width 50 height 13
type input "1,000"
click at [428, 127] on button "Add" at bounding box center [431, 127] width 26 height 14
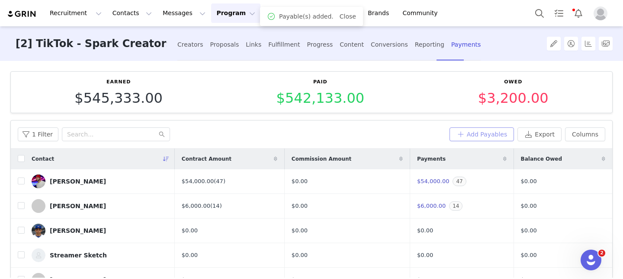
click at [475, 134] on button "Add Payables" at bounding box center [481, 135] width 65 height 14
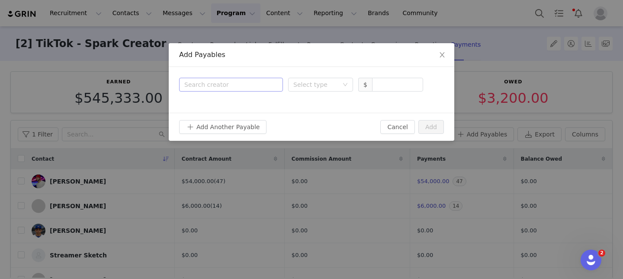
click at [201, 82] on div "Search creator" at bounding box center [229, 84] width 90 height 9
type input "jess"
click at [208, 110] on div at bounding box center [199, 108] width 22 height 14
click at [304, 86] on div "Select type" at bounding box center [315, 84] width 45 height 9
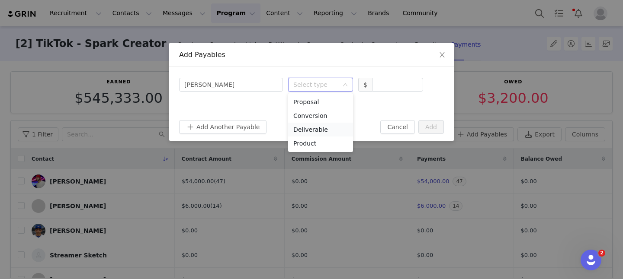
click at [316, 128] on li "Deliverable" at bounding box center [320, 130] width 65 height 14
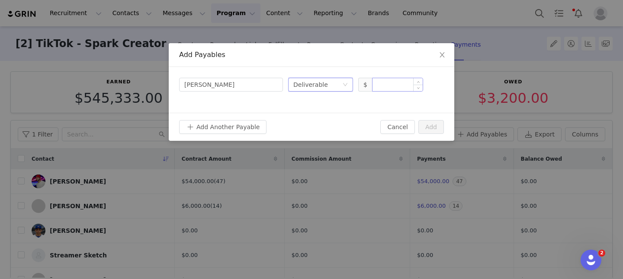
click at [392, 86] on input at bounding box center [397, 84] width 50 height 13
type input "1,000"
click at [432, 127] on button "Add" at bounding box center [431, 127] width 26 height 14
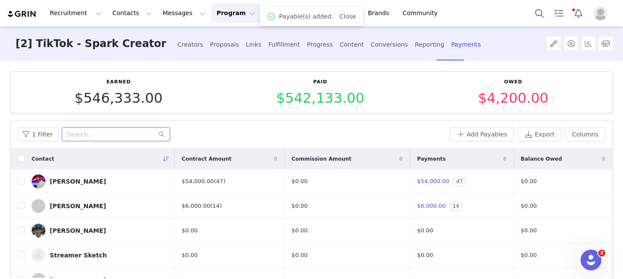
click at [127, 135] on input "text" at bounding box center [116, 135] width 108 height 14
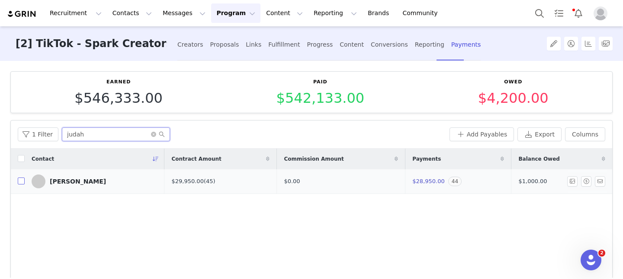
type input "judah"
click at [19, 180] on input "checkbox" at bounding box center [21, 181] width 7 height 7
checkbox input "true"
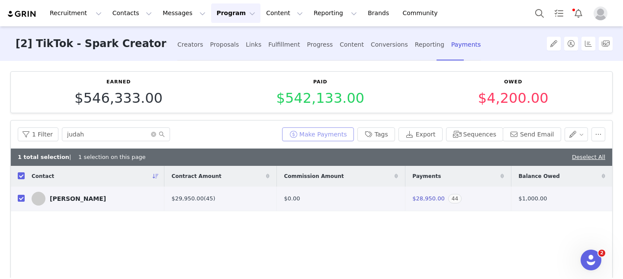
click at [328, 131] on button "Make Payments" at bounding box center [318, 135] width 72 height 14
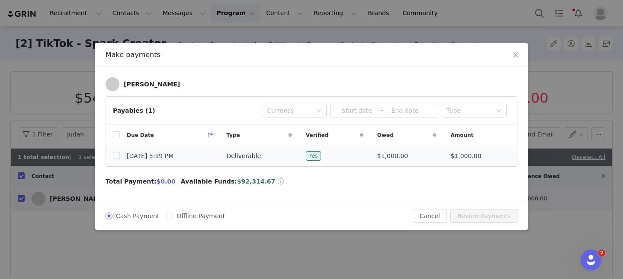
click at [111, 158] on td at bounding box center [113, 156] width 14 height 20
click at [119, 156] on input "checkbox" at bounding box center [116, 155] width 7 height 7
checkbox input "true"
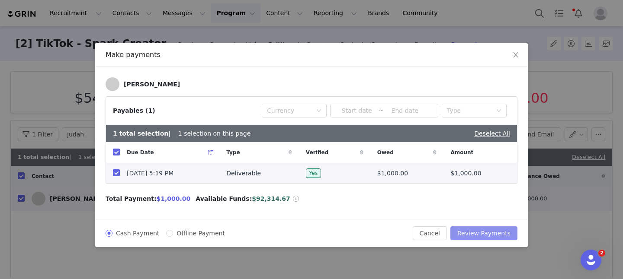
click at [489, 234] on button "Review Payments" at bounding box center [483, 234] width 67 height 14
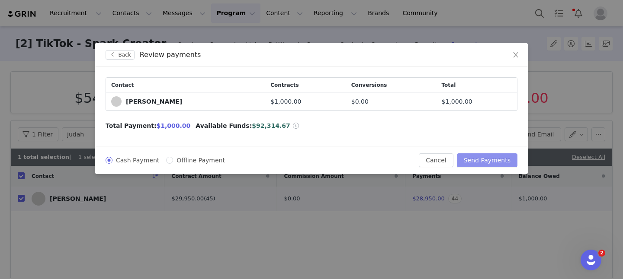
click at [478, 164] on button "Send Payments" at bounding box center [487, 160] width 61 height 14
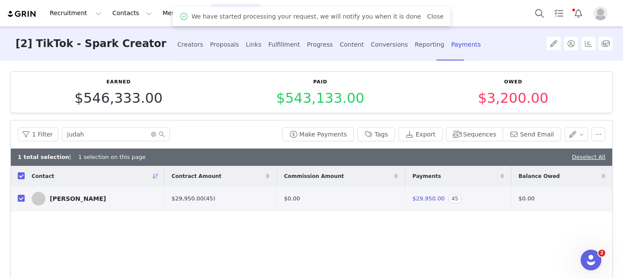
click at [152, 137] on span at bounding box center [158, 134] width 14 height 6
click at [151, 133] on icon "icon: close-circle" at bounding box center [153, 134] width 5 height 5
click at [145, 134] on input "text" at bounding box center [116, 135] width 108 height 14
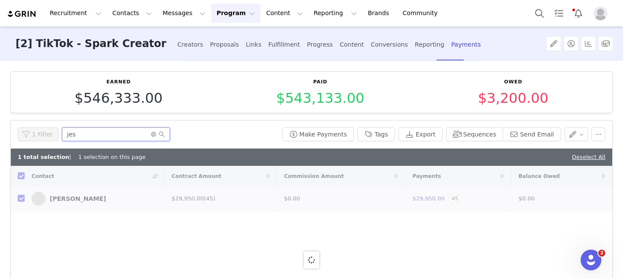
type input "jess"
checkbox input "false"
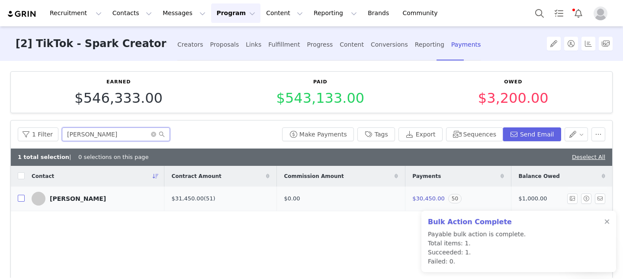
type input "jess"
click at [20, 198] on input "checkbox" at bounding box center [21, 198] width 7 height 7
checkbox input "true"
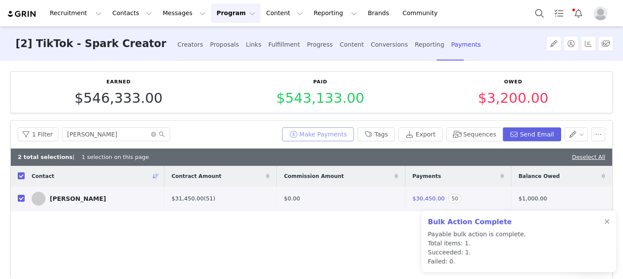
click at [307, 131] on button "Make Payments" at bounding box center [318, 135] width 72 height 14
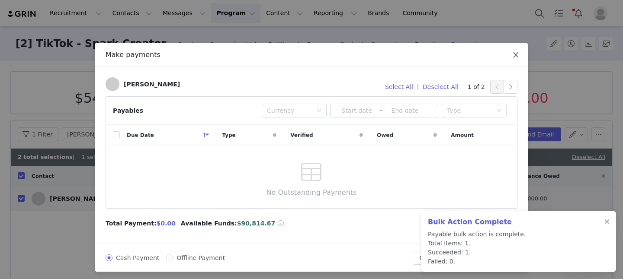
click at [515, 55] on icon "icon: close" at bounding box center [515, 54] width 7 height 7
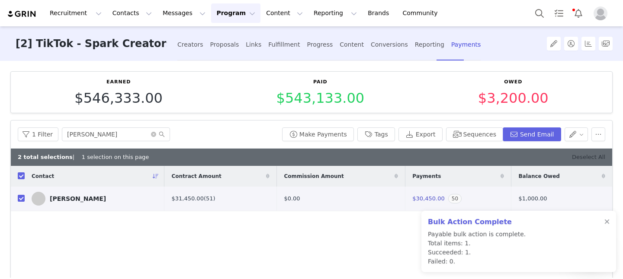
click at [593, 155] on link "Deselect All" at bounding box center [588, 157] width 33 height 6
checkbox input "false"
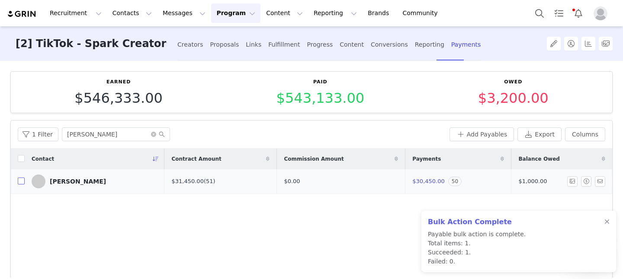
click at [19, 181] on input "checkbox" at bounding box center [21, 181] width 7 height 7
checkbox input "true"
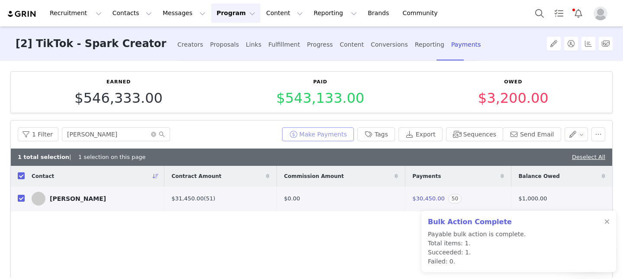
click at [331, 131] on button "Make Payments" at bounding box center [318, 135] width 72 height 14
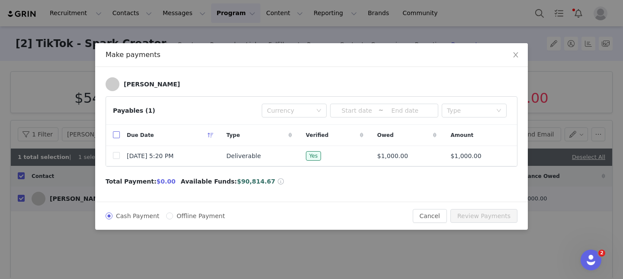
click at [116, 135] on input "checkbox" at bounding box center [116, 134] width 7 height 7
checkbox input "true"
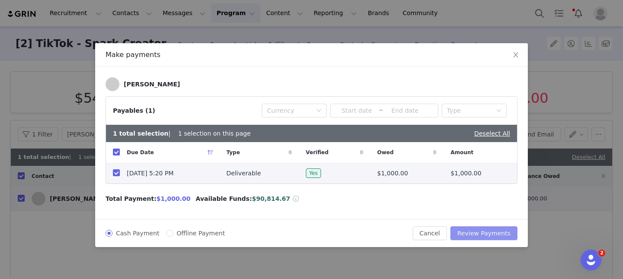
click at [474, 232] on button "Review Payments" at bounding box center [483, 234] width 67 height 14
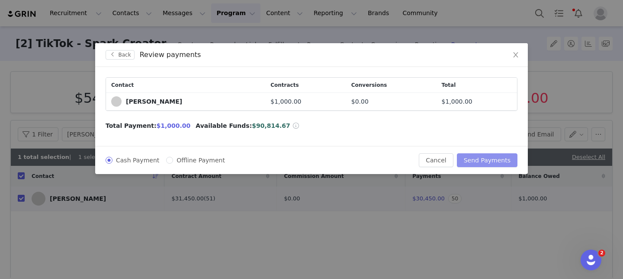
click at [483, 165] on button "Send Payments" at bounding box center [487, 160] width 61 height 14
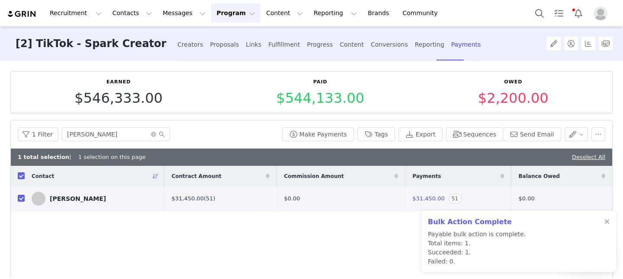
click at [20, 176] on input "checkbox" at bounding box center [21, 176] width 7 height 7
checkbox input "false"
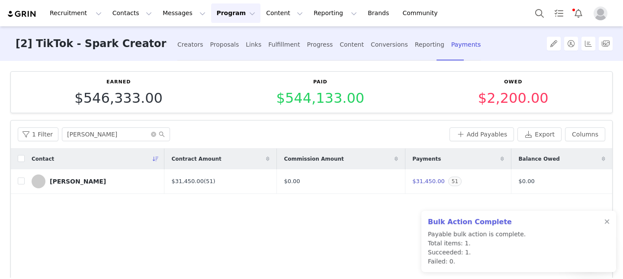
click at [221, 14] on button "Program Program" at bounding box center [235, 12] width 49 height 19
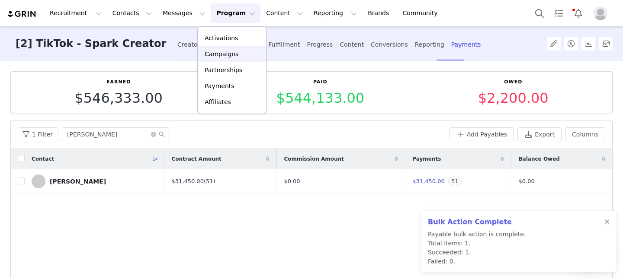
click at [226, 50] on p "Campaigns" at bounding box center [222, 54] width 34 height 9
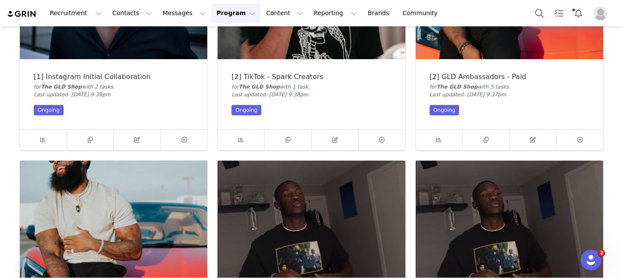
scroll to position [385, 0]
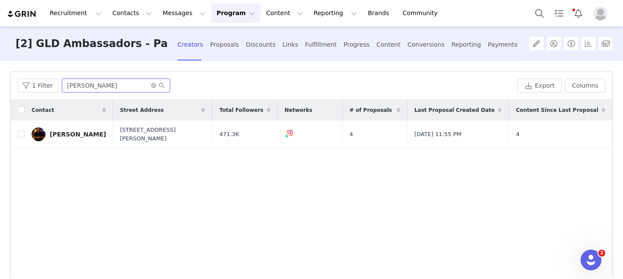
click at [88, 90] on input "jamison" at bounding box center [116, 86] width 108 height 14
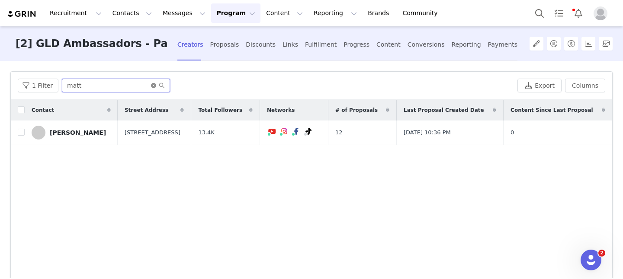
type input "matt"
click at [151, 88] on icon "icon: close-circle" at bounding box center [153, 85] width 5 height 5
click at [214, 81] on div "1 Filter" at bounding box center [266, 86] width 496 height 14
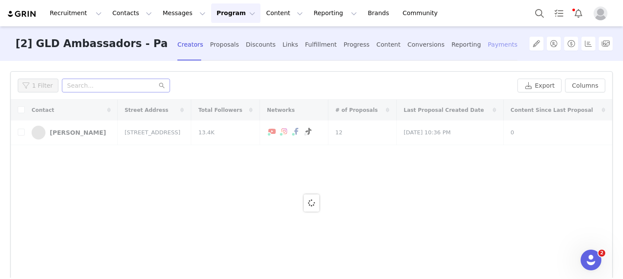
click at [488, 47] on div "Payments" at bounding box center [503, 44] width 30 height 23
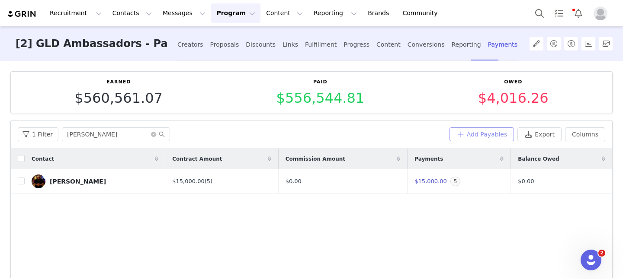
click at [486, 133] on button "Add Payables" at bounding box center [481, 135] width 65 height 14
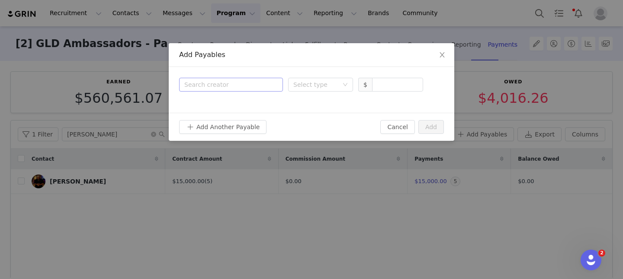
click at [230, 88] on div "Search creator" at bounding box center [229, 84] width 90 height 9
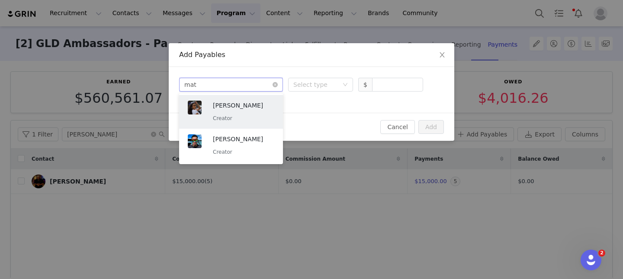
type input "matt"
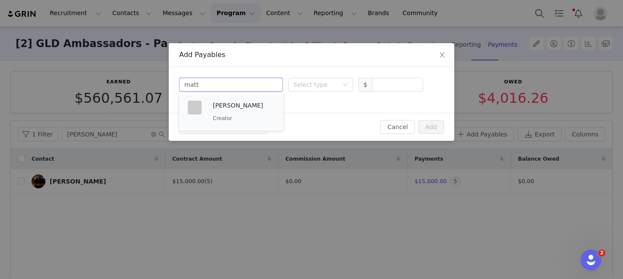
click at [232, 110] on div "Matt Meux Creator" at bounding box center [243, 112] width 61 height 22
click at [319, 85] on div "Select type" at bounding box center [315, 84] width 45 height 9
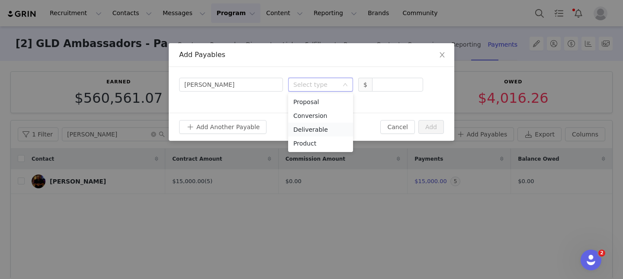
click at [319, 130] on li "Deliverable" at bounding box center [320, 130] width 65 height 14
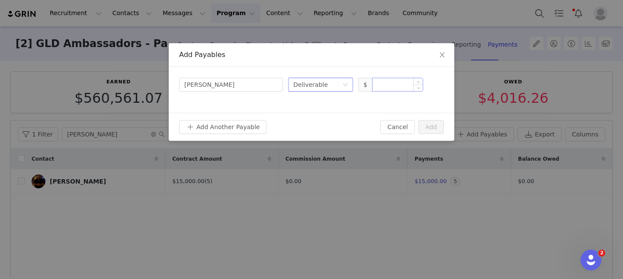
click at [386, 88] on input at bounding box center [397, 84] width 50 height 13
type input "2,000"
click at [436, 129] on button "Add" at bounding box center [431, 127] width 26 height 14
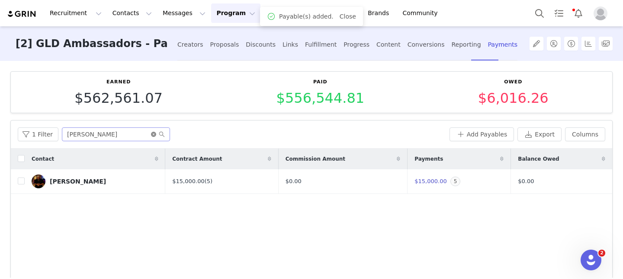
click at [151, 135] on icon "icon: close-circle" at bounding box center [153, 134] width 5 height 5
click at [139, 135] on input "text" at bounding box center [116, 135] width 108 height 14
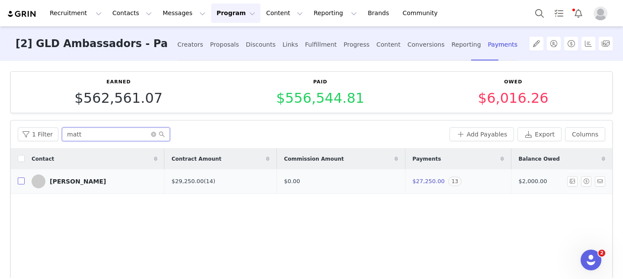
type input "matt"
click at [20, 182] on input "checkbox" at bounding box center [21, 181] width 7 height 7
checkbox input "true"
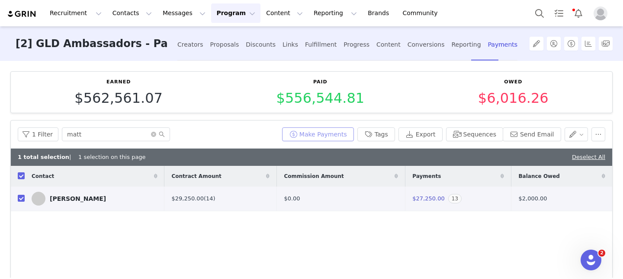
click at [332, 137] on button "Make Payments" at bounding box center [318, 135] width 72 height 14
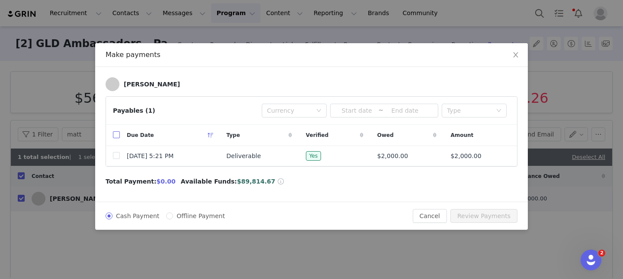
click at [113, 138] on input "checkbox" at bounding box center [116, 134] width 7 height 7
checkbox input "true"
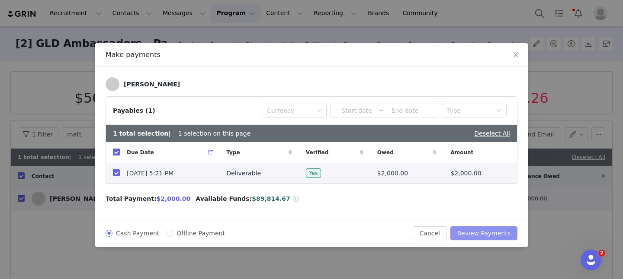
click at [470, 234] on button "Review Payments" at bounding box center [483, 234] width 67 height 14
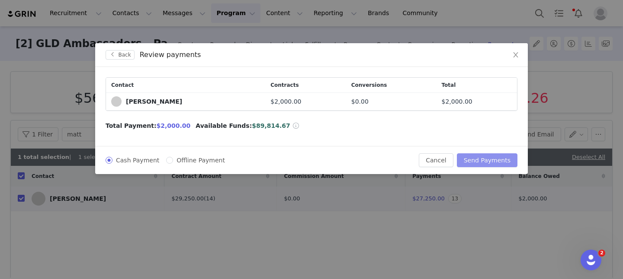
click at [482, 162] on button "Send Payments" at bounding box center [487, 160] width 61 height 14
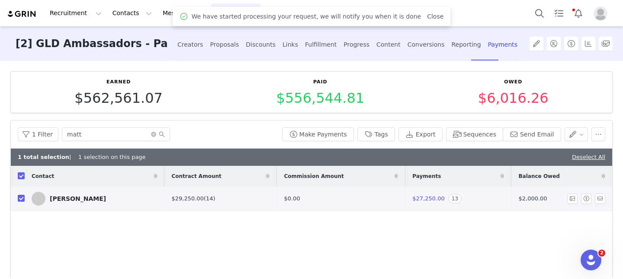
click at [204, 199] on link "(14)" at bounding box center [210, 198] width 12 height 6
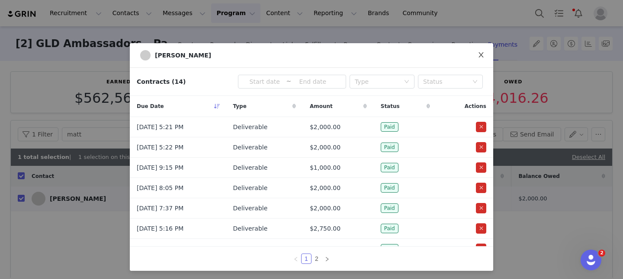
click at [479, 53] on icon "icon: close" at bounding box center [480, 54] width 5 height 5
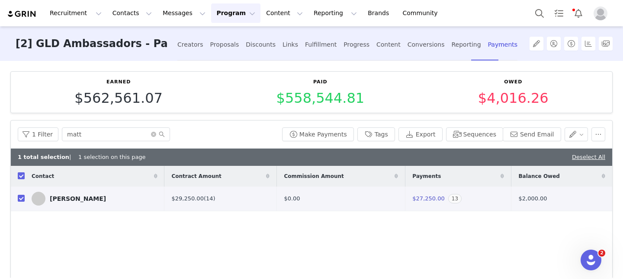
click at [21, 177] on input "checkbox" at bounding box center [21, 176] width 7 height 7
checkbox input "false"
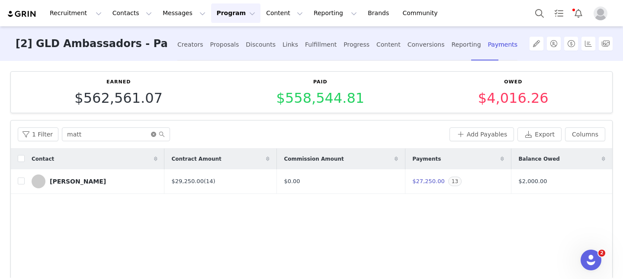
click at [151, 134] on icon "icon: close-circle" at bounding box center [153, 134] width 5 height 5
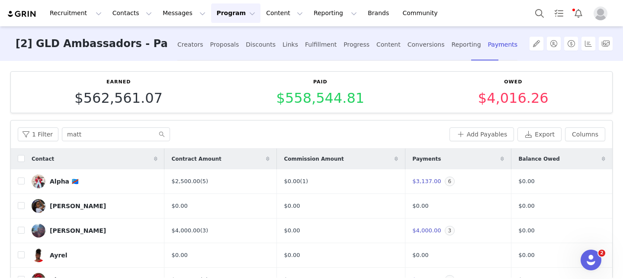
click at [233, 15] on button "Program Program" at bounding box center [235, 12] width 49 height 19
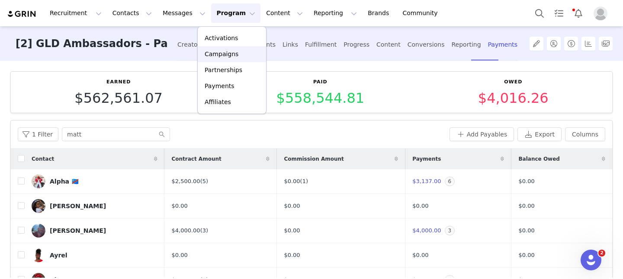
click at [230, 55] on p "Campaigns" at bounding box center [222, 54] width 34 height 9
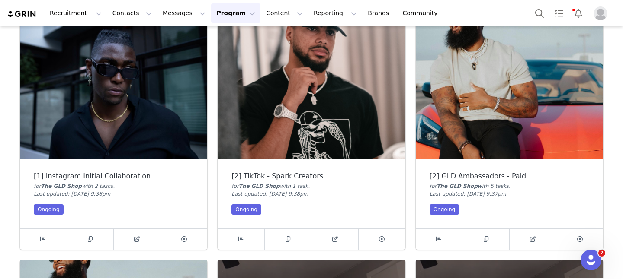
scroll to position [330, 0]
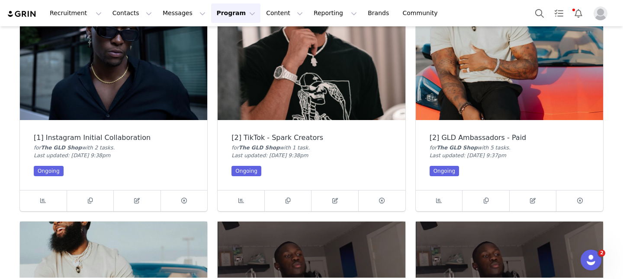
click at [467, 86] on img at bounding box center [509, 50] width 187 height 141
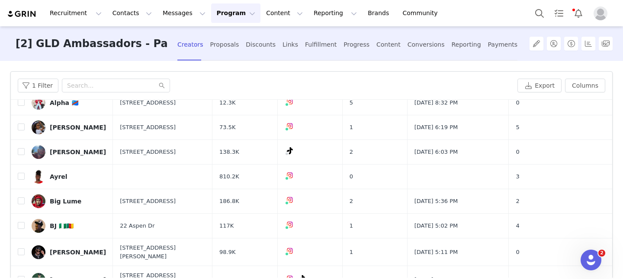
scroll to position [41, 0]
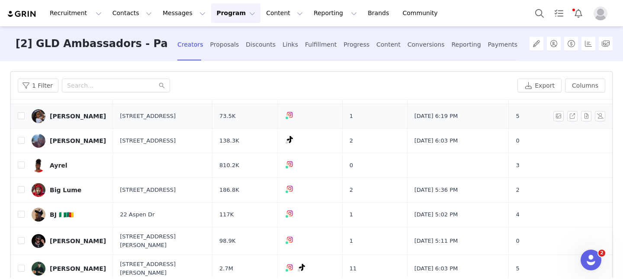
click at [74, 117] on div "[PERSON_NAME]" at bounding box center [78, 116] width 56 height 7
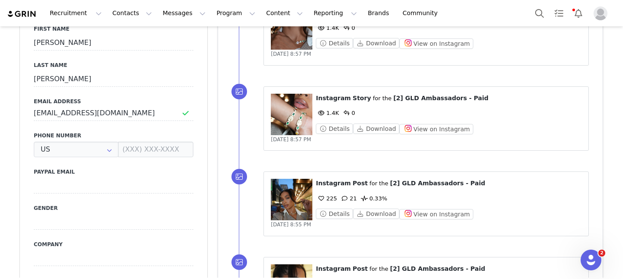
scroll to position [455, 0]
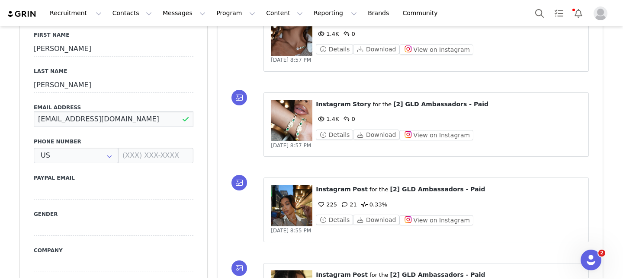
click at [131, 112] on input "[EMAIL_ADDRESS][DOMAIN_NAME]" at bounding box center [114, 120] width 160 height 16
click at [99, 184] on input at bounding box center [114, 192] width 160 height 16
paste input "[EMAIL_ADDRESS][DOMAIN_NAME]"
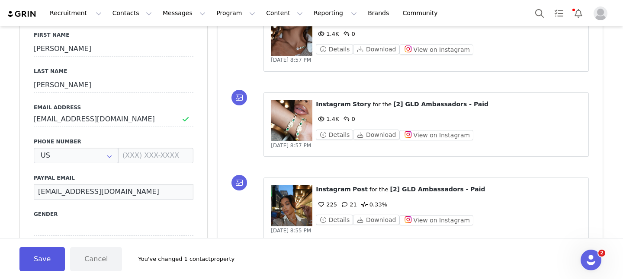
type input "[EMAIL_ADDRESS][DOMAIN_NAME]"
click at [48, 259] on button "Save" at bounding box center [41, 259] width 45 height 24
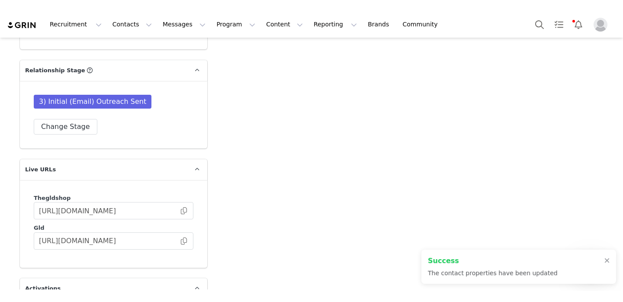
scroll to position [1788, 0]
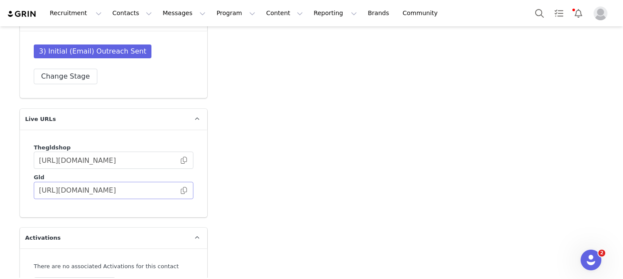
click at [184, 191] on span at bounding box center [183, 191] width 9 height 0
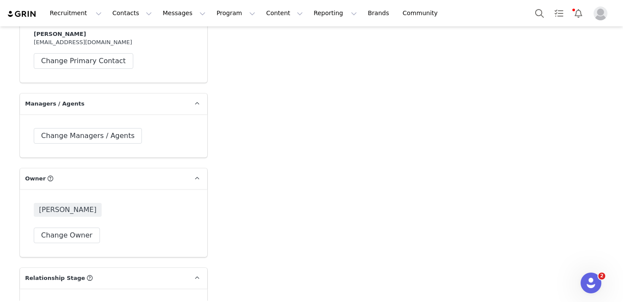
scroll to position [1367, 0]
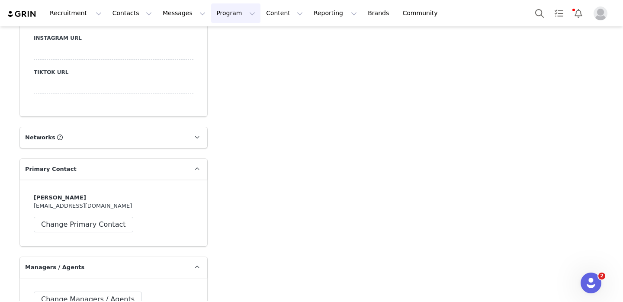
click at [224, 12] on button "Program Program" at bounding box center [235, 12] width 49 height 19
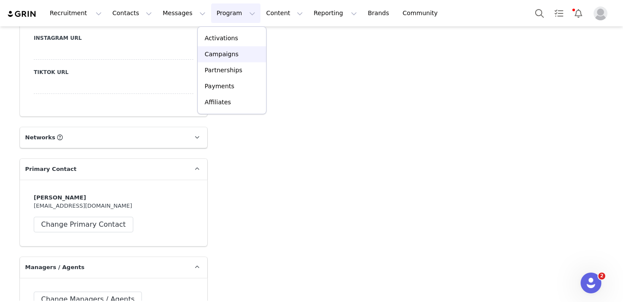
click at [245, 56] on div "Campaigns" at bounding box center [232, 54] width 58 height 9
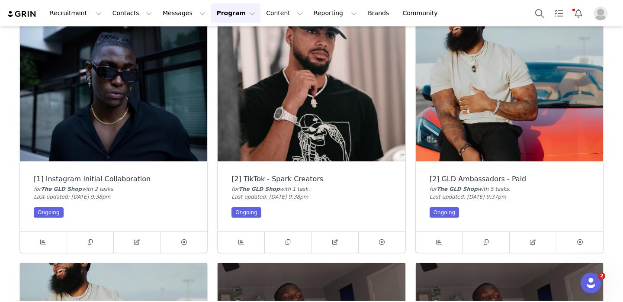
scroll to position [307, 0]
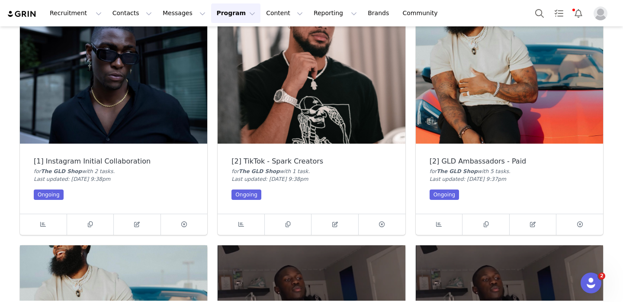
click at [467, 107] on img at bounding box center [509, 73] width 187 height 141
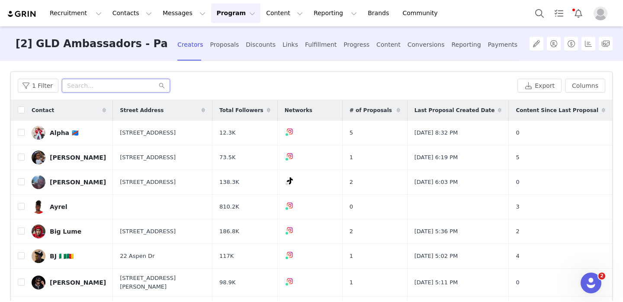
click at [110, 83] on input "text" at bounding box center [116, 86] width 108 height 14
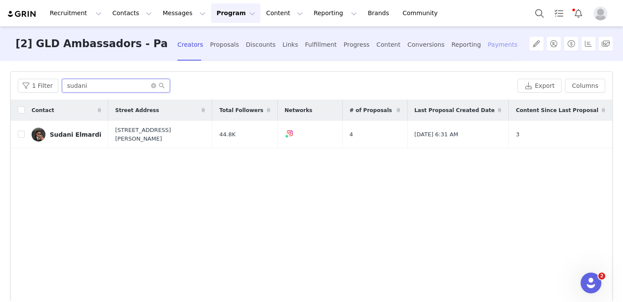
type input "sudani"
click at [488, 46] on div "Payments" at bounding box center [503, 44] width 30 height 23
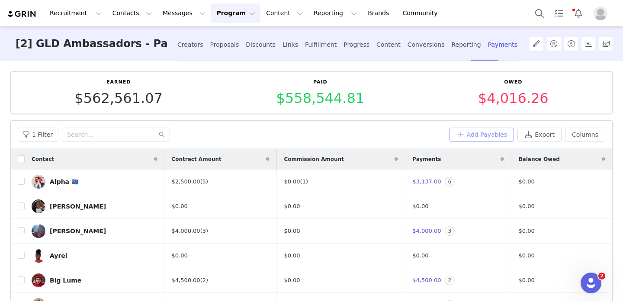
click at [479, 134] on button "Add Payables" at bounding box center [481, 135] width 65 height 14
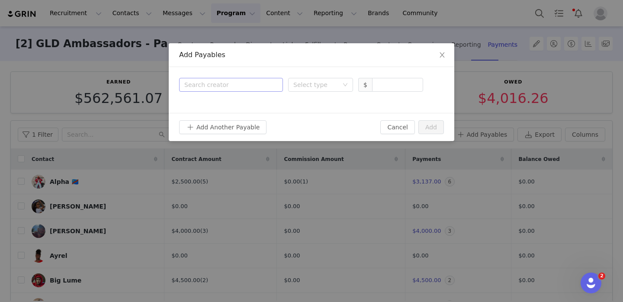
click at [242, 82] on div "Search creator" at bounding box center [229, 84] width 90 height 9
type input "suda"
click at [264, 111] on div "Sudani Elmardi Creator" at bounding box center [243, 112] width 61 height 22
click at [321, 80] on div "Select type" at bounding box center [315, 84] width 45 height 9
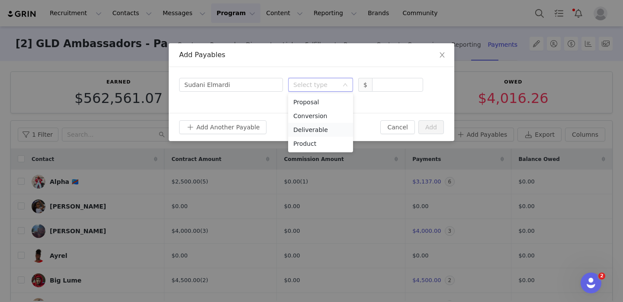
click at [320, 130] on li "Deliverable" at bounding box center [320, 130] width 65 height 14
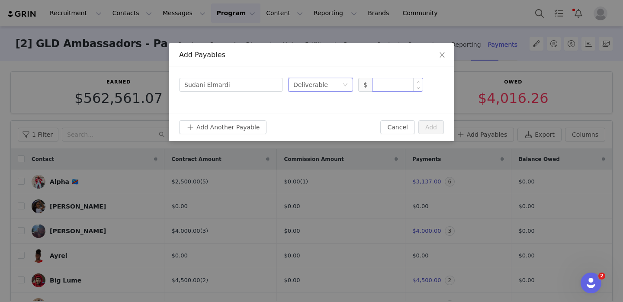
click at [401, 84] on input at bounding box center [397, 84] width 50 height 13
type input "2,000"
click at [429, 130] on button "Add" at bounding box center [431, 127] width 26 height 14
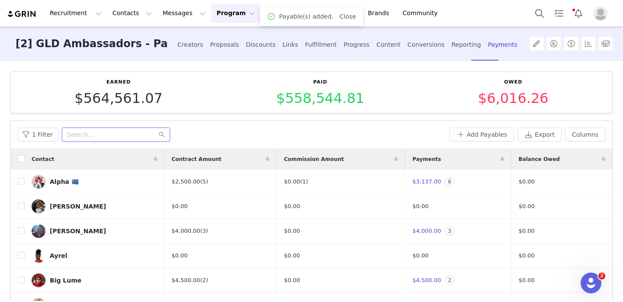
click at [99, 134] on input "text" at bounding box center [116, 135] width 108 height 14
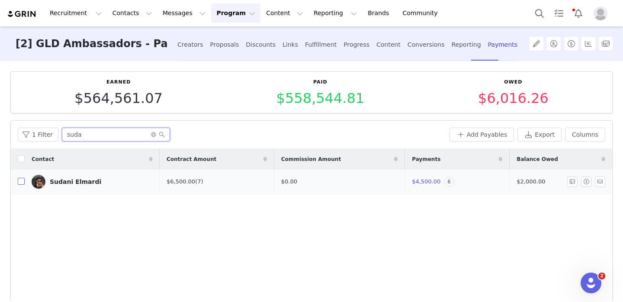
type input "suda"
click at [22, 183] on input "checkbox" at bounding box center [21, 181] width 7 height 7
checkbox input "true"
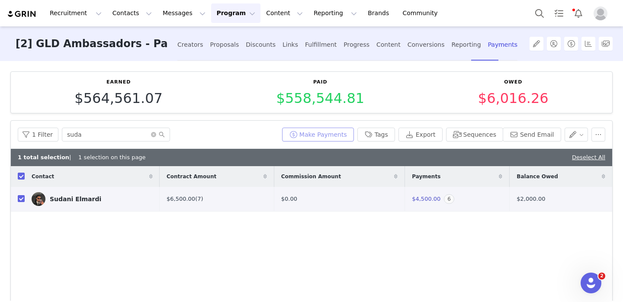
click at [328, 132] on button "Make Payments" at bounding box center [318, 135] width 72 height 14
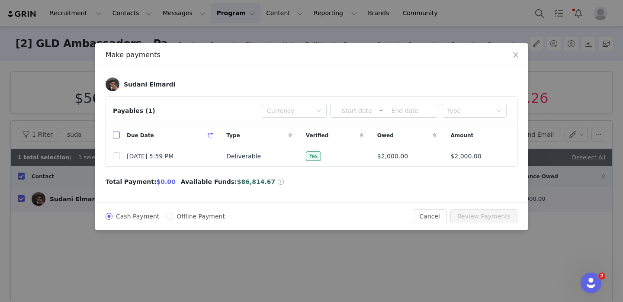
click at [115, 137] on input "checkbox" at bounding box center [116, 134] width 7 height 7
checkbox input "true"
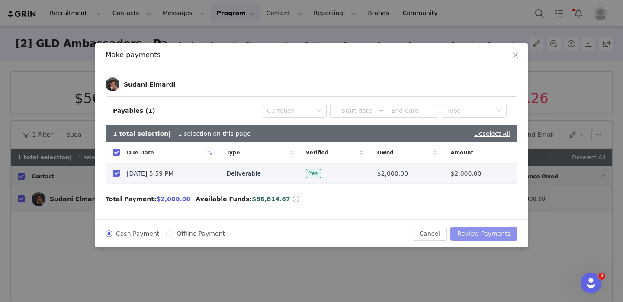
click at [489, 233] on button "Review Payments" at bounding box center [483, 234] width 67 height 14
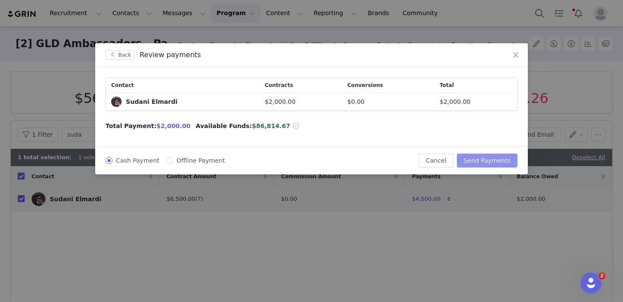
click at [481, 162] on button "Send Payments" at bounding box center [487, 160] width 61 height 14
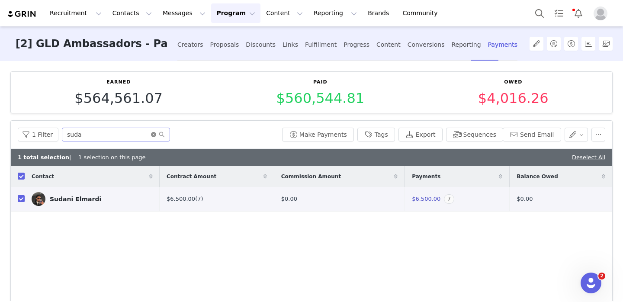
click at [151, 134] on icon "icon: close-circle" at bounding box center [153, 134] width 5 height 5
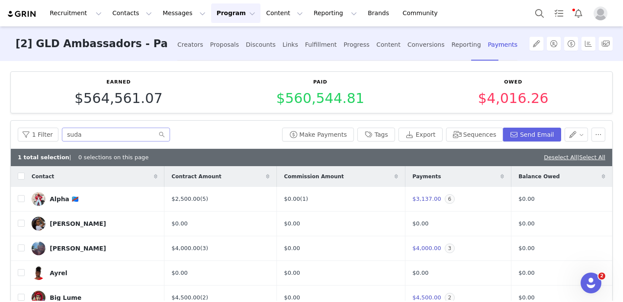
click at [224, 11] on button "Program Program" at bounding box center [235, 12] width 49 height 19
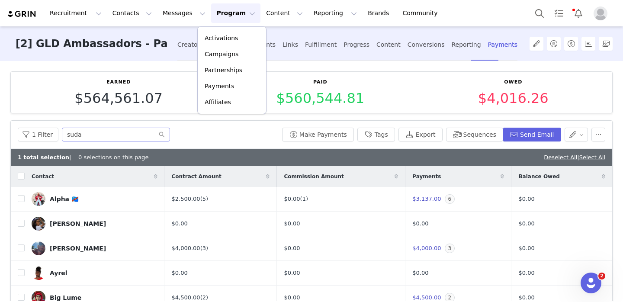
click at [206, 129] on div "1 Filter suda" at bounding box center [148, 135] width 261 height 14
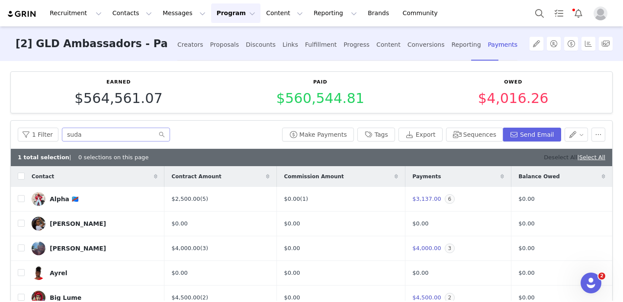
click at [554, 156] on link "Deselect All" at bounding box center [560, 157] width 33 height 6
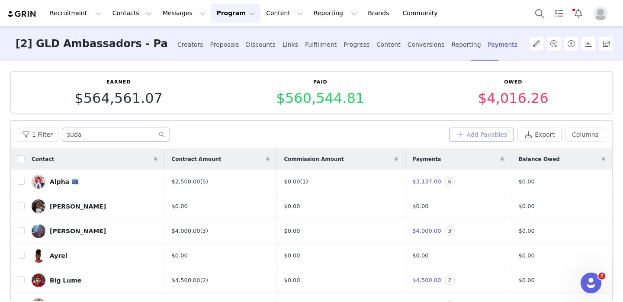
click at [464, 132] on button "Add Payables" at bounding box center [481, 135] width 65 height 14
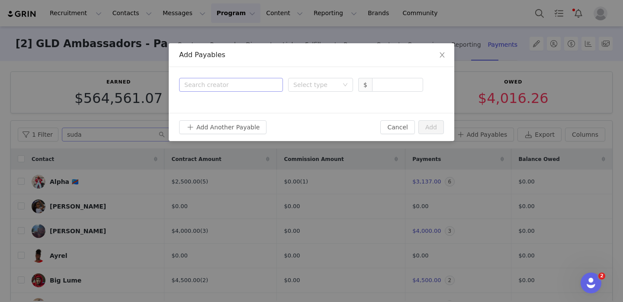
click at [252, 83] on div "Search creator" at bounding box center [229, 84] width 90 height 9
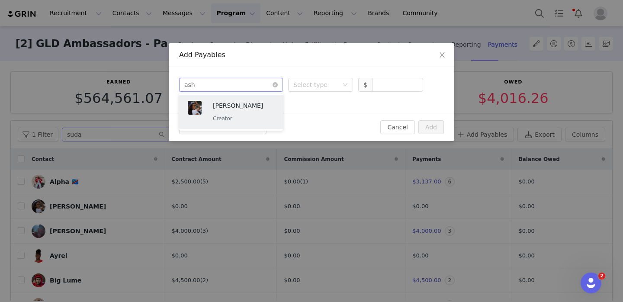
type input "ashl"
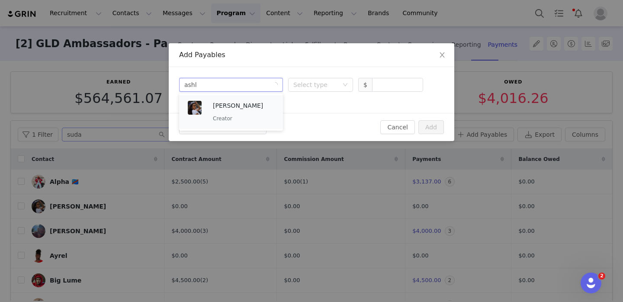
click at [260, 113] on div "Ashley Marie Creator" at bounding box center [243, 112] width 61 height 22
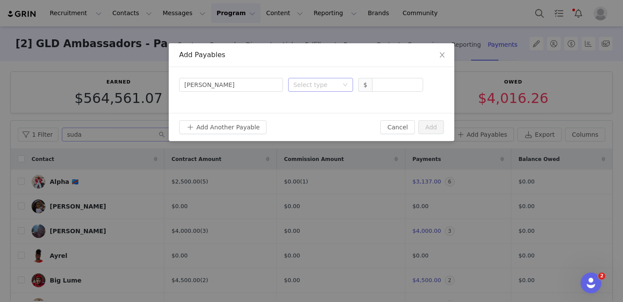
click at [312, 80] on div "Select type" at bounding box center [315, 84] width 45 height 9
click at [317, 125] on li "Deliverable" at bounding box center [320, 130] width 65 height 14
click at [387, 81] on input at bounding box center [397, 84] width 50 height 13
type input "1,250"
click at [439, 128] on button "Add" at bounding box center [431, 127] width 26 height 14
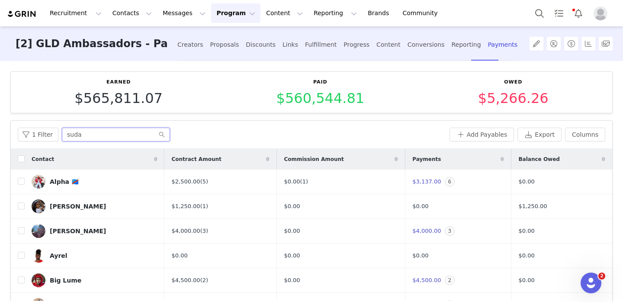
click at [121, 137] on input "suda" at bounding box center [116, 135] width 108 height 14
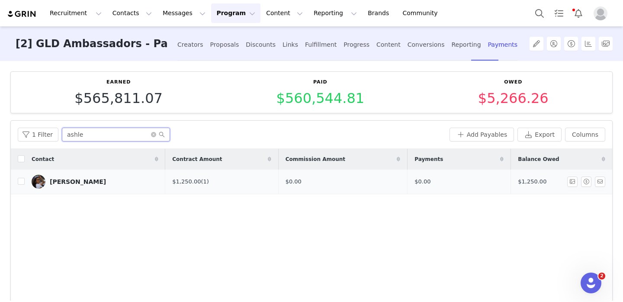
type input "ashle"
click at [41, 180] on img at bounding box center [39, 182] width 14 height 14
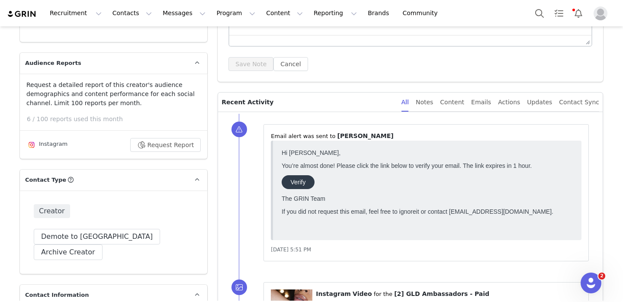
scroll to position [166, 0]
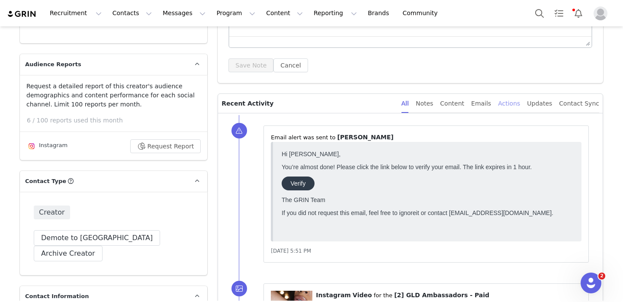
click at [507, 105] on div "Actions" at bounding box center [509, 103] width 22 height 19
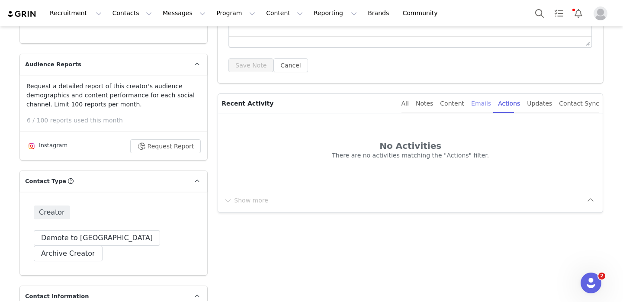
click at [488, 104] on div "Emails" at bounding box center [481, 103] width 20 height 19
click at [409, 103] on div "All" at bounding box center [404, 103] width 7 height 19
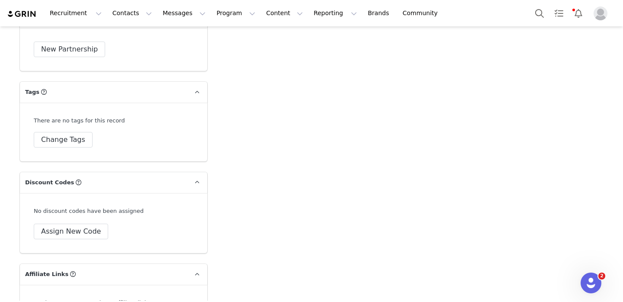
scroll to position [2347, 0]
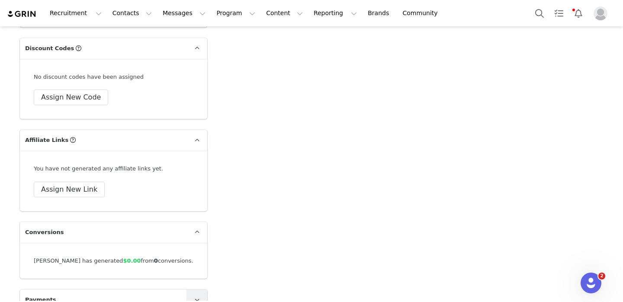
click at [195, 297] on icon at bounding box center [197, 300] width 5 height 6
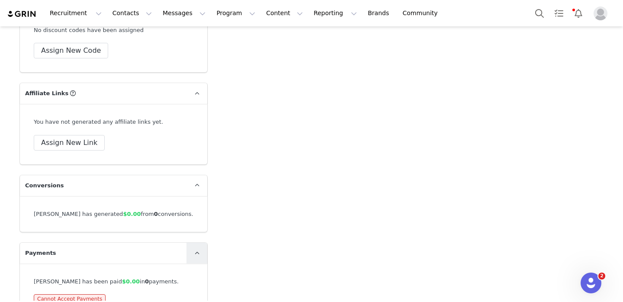
scroll to position [2401, 0]
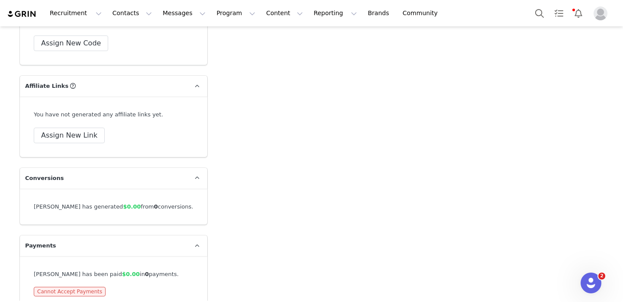
click at [90, 287] on span "Cannot Accept Payments" at bounding box center [70, 292] width 72 height 10
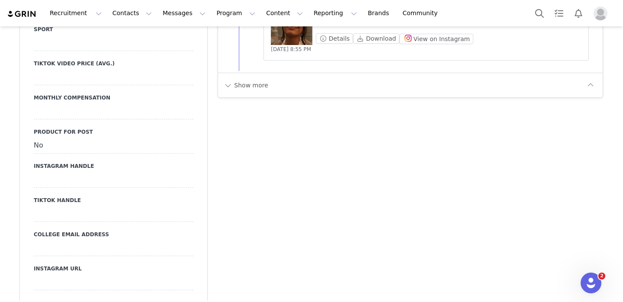
scroll to position [1044, 0]
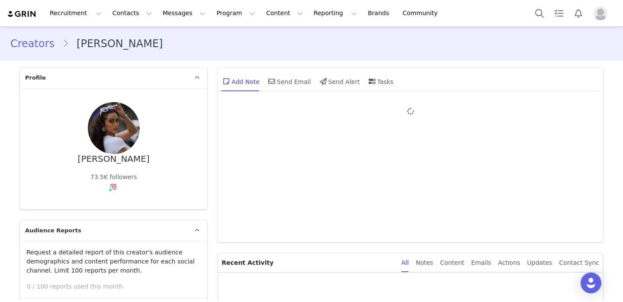
type input "+1 ([GEOGRAPHIC_DATA])"
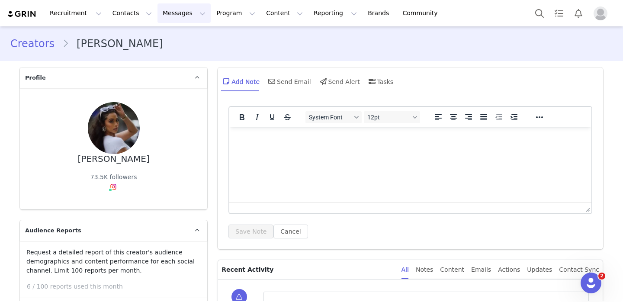
click at [180, 17] on button "Messages Messages" at bounding box center [183, 12] width 53 height 19
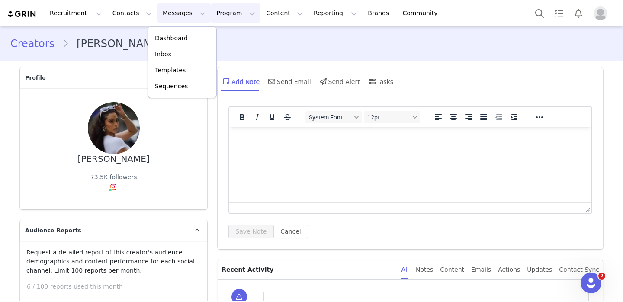
click at [211, 14] on button "Program Program" at bounding box center [235, 12] width 49 height 19
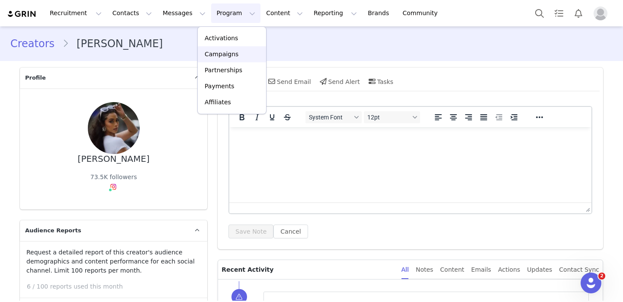
click at [229, 57] on p "Campaigns" at bounding box center [222, 54] width 34 height 9
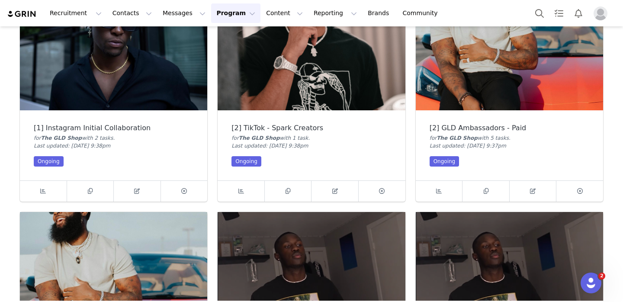
scroll to position [351, 0]
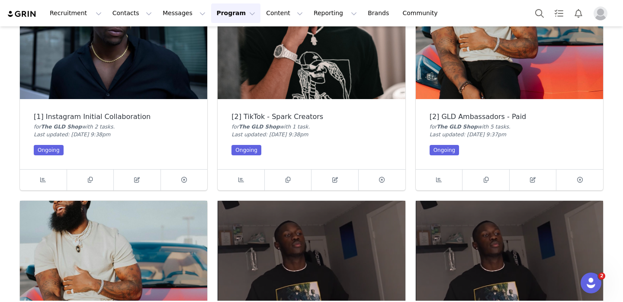
click at [480, 92] on img at bounding box center [509, 28] width 187 height 141
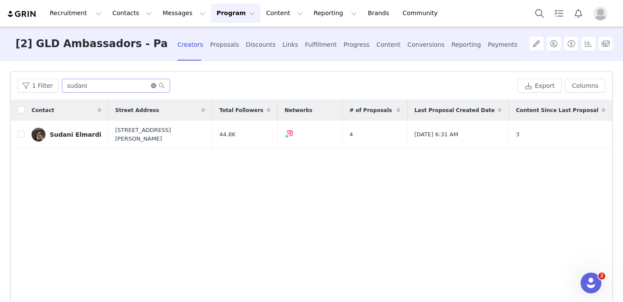
click at [151, 83] on icon "icon: close-circle" at bounding box center [153, 85] width 5 height 5
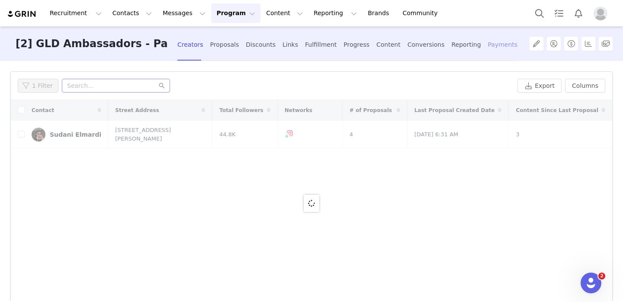
click at [488, 42] on div "Payments" at bounding box center [503, 44] width 30 height 23
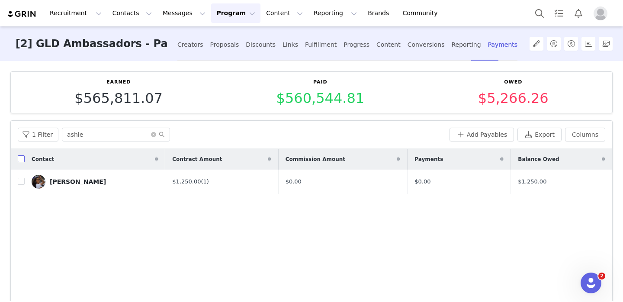
click at [20, 157] on input "checkbox" at bounding box center [21, 158] width 7 height 7
checkbox input "true"
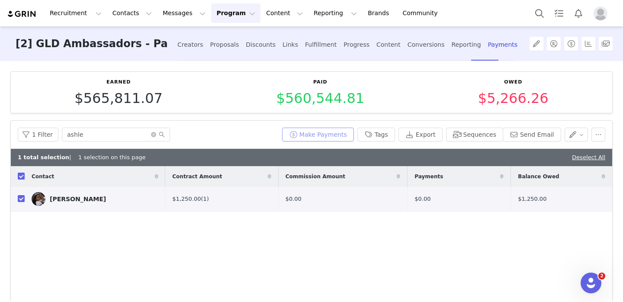
click at [330, 136] on button "Make Payments" at bounding box center [318, 135] width 72 height 14
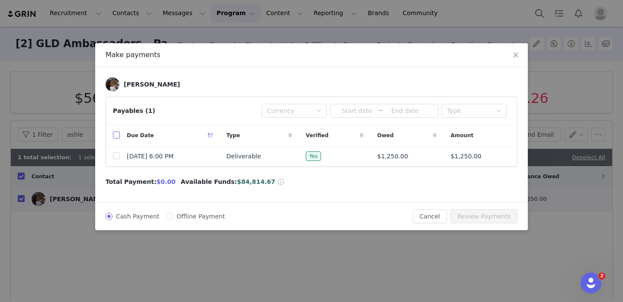
click at [113, 134] on input "checkbox" at bounding box center [116, 134] width 7 height 7
checkbox input "true"
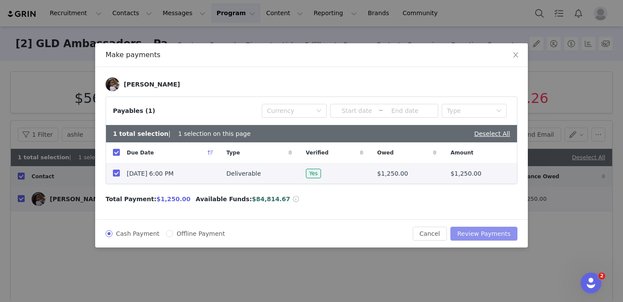
click at [485, 231] on button "Review Payments" at bounding box center [483, 234] width 67 height 14
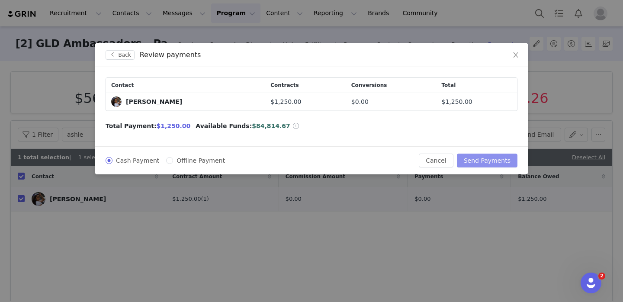
click at [485, 160] on button "Send Payments" at bounding box center [487, 160] width 61 height 14
